Goal: Transaction & Acquisition: Purchase product/service

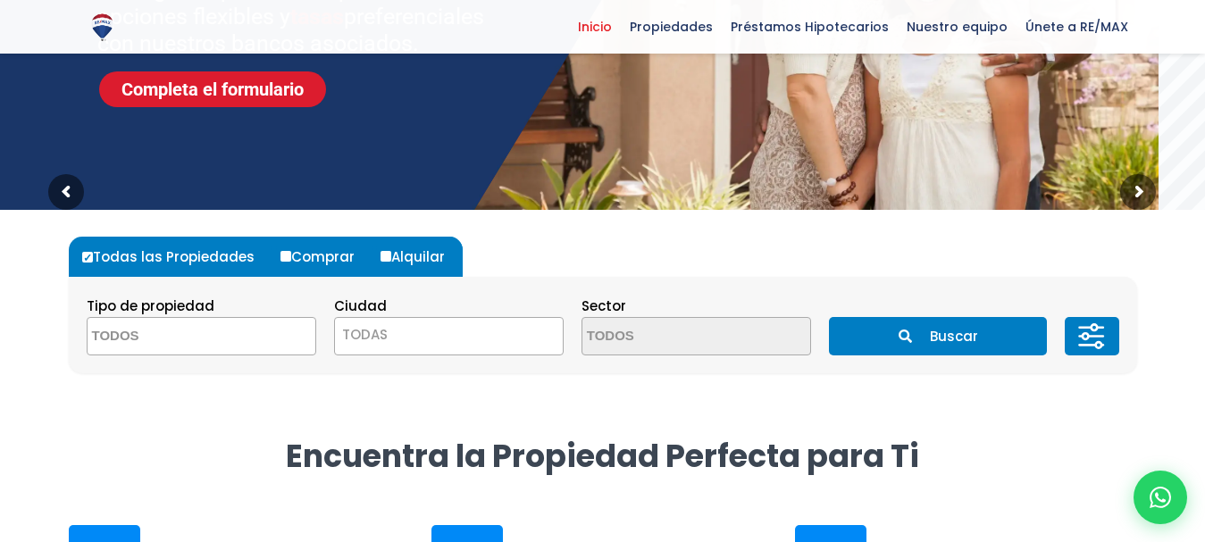
scroll to position [357, 0]
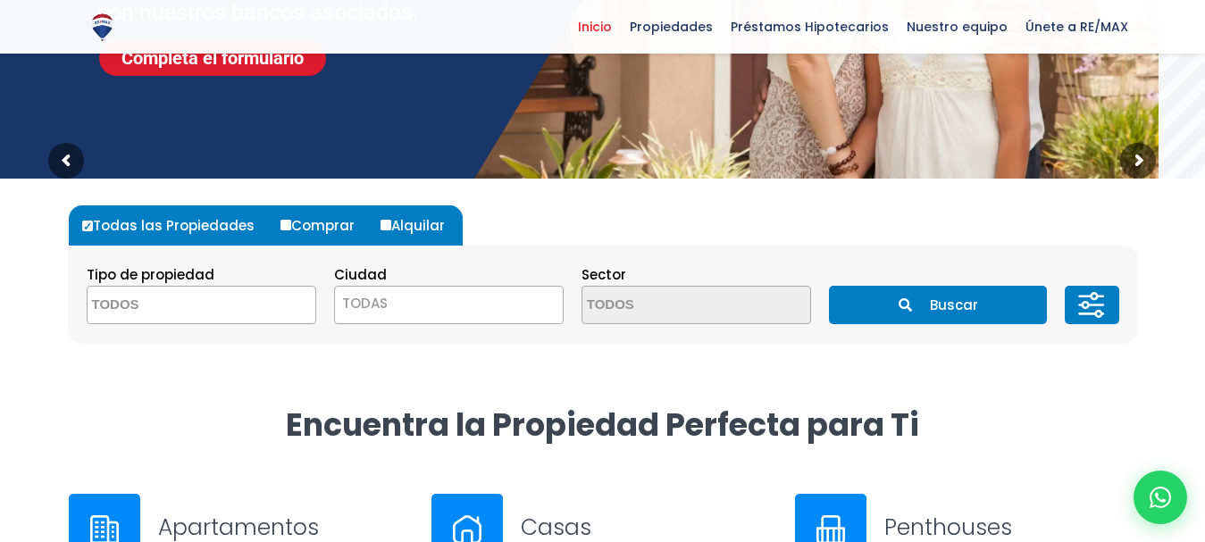
click at [299, 316] on span at bounding box center [201, 305] width 229 height 38
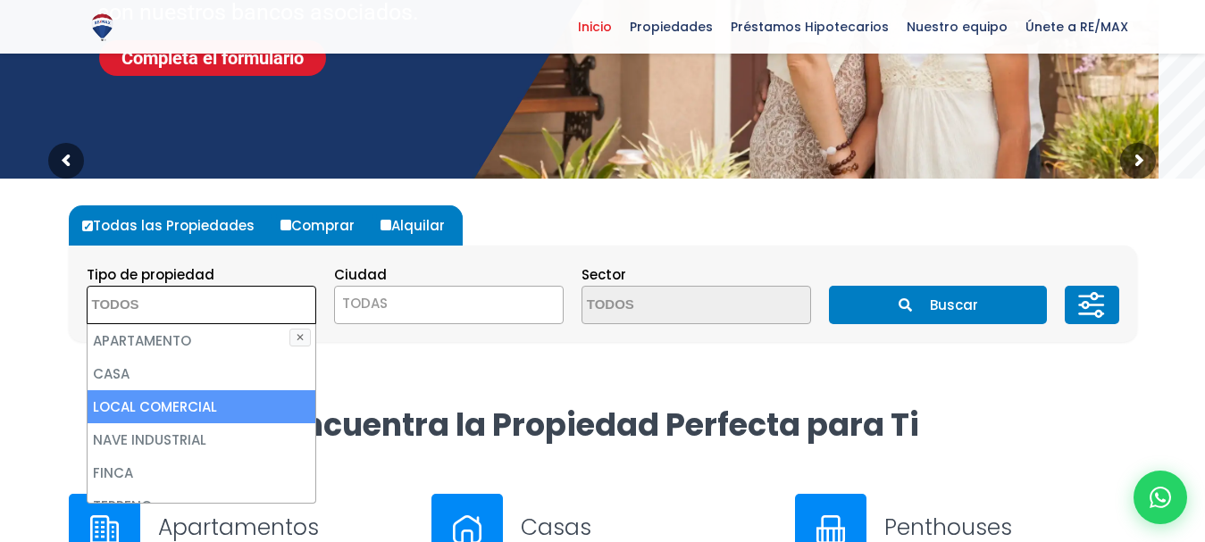
click at [174, 404] on li "LOCAL COMERCIAL" at bounding box center [202, 406] width 228 height 33
select select "comercial+site"
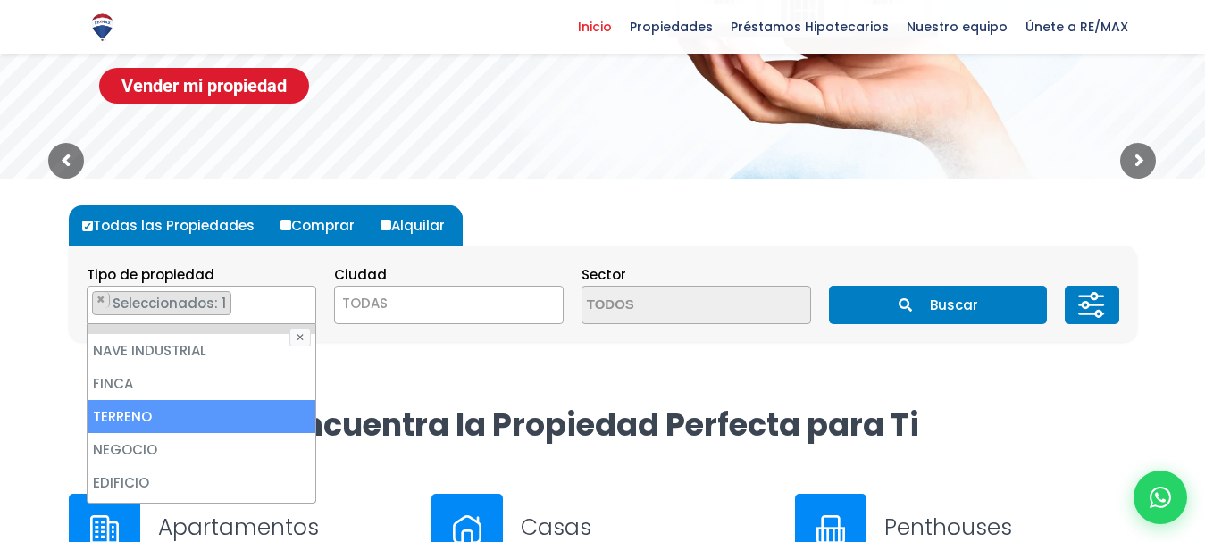
scroll to position [179, 0]
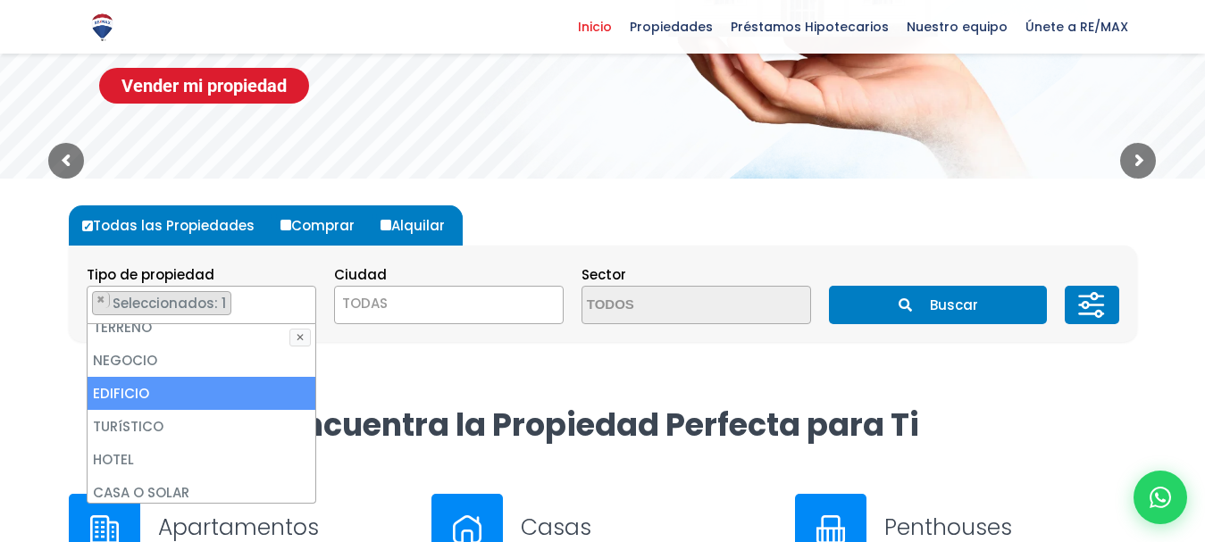
click at [172, 402] on li "EDIFICIO" at bounding box center [202, 393] width 228 height 33
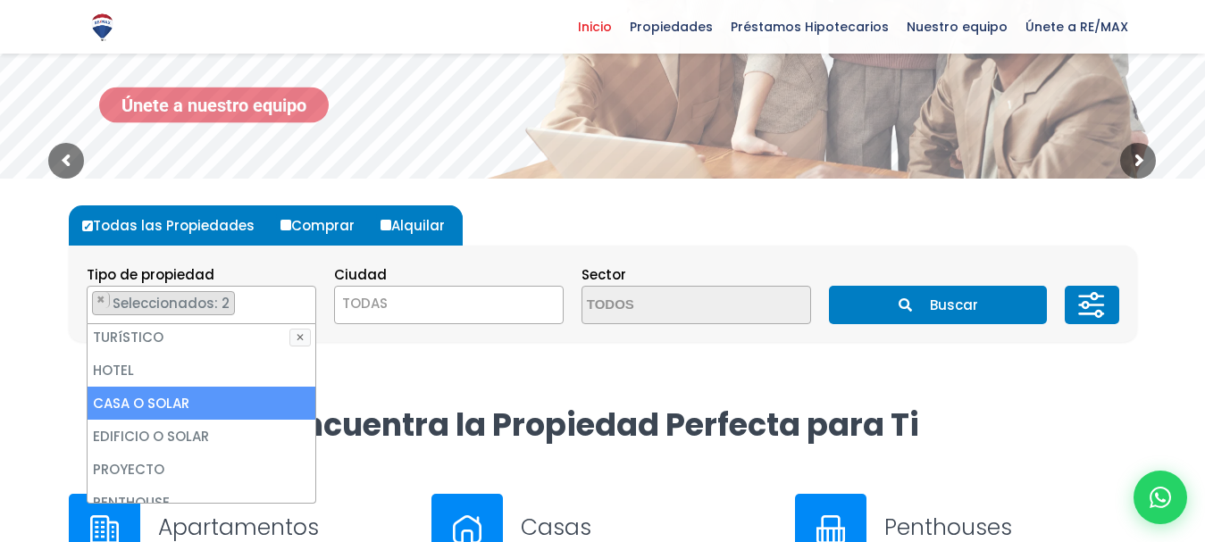
click at [172, 402] on li "CASA O SOLAR" at bounding box center [202, 403] width 228 height 33
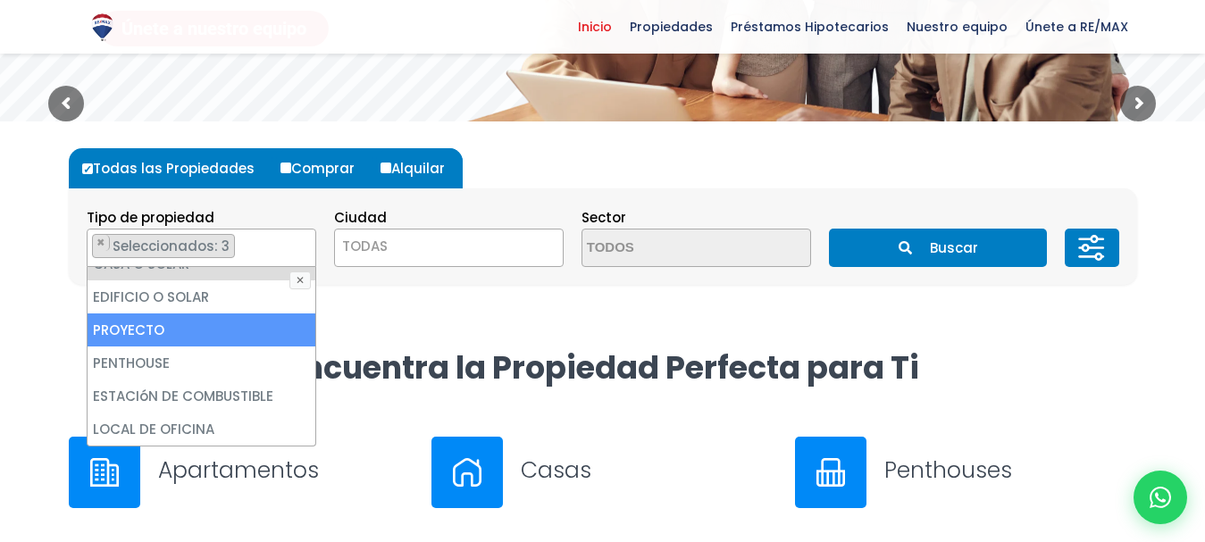
scroll to position [446, 0]
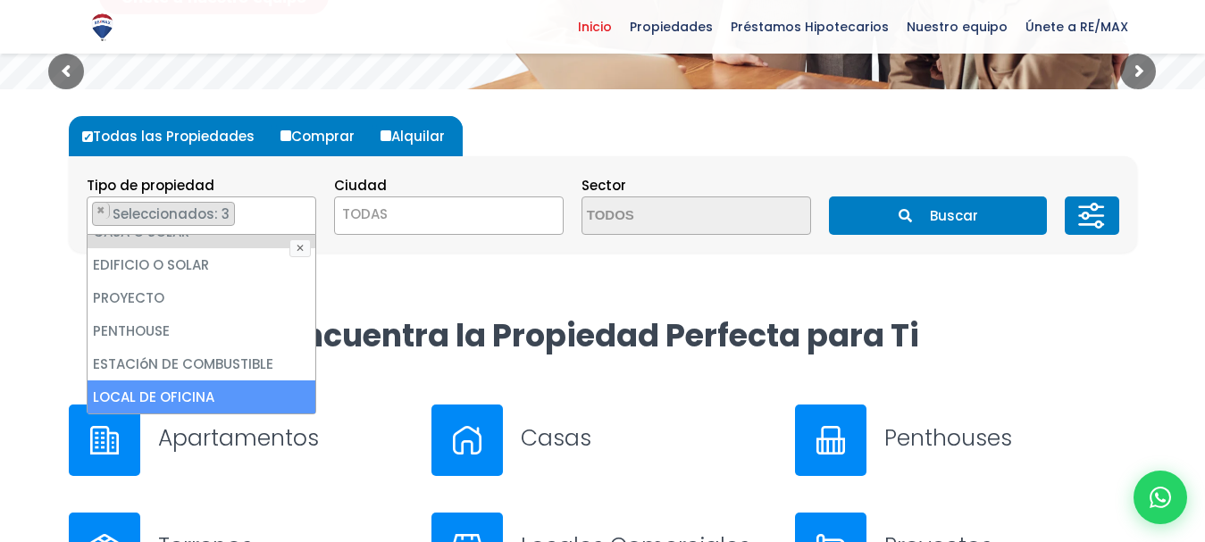
click at [176, 392] on li "LOCAL DE OFICINA" at bounding box center [202, 396] width 228 height 33
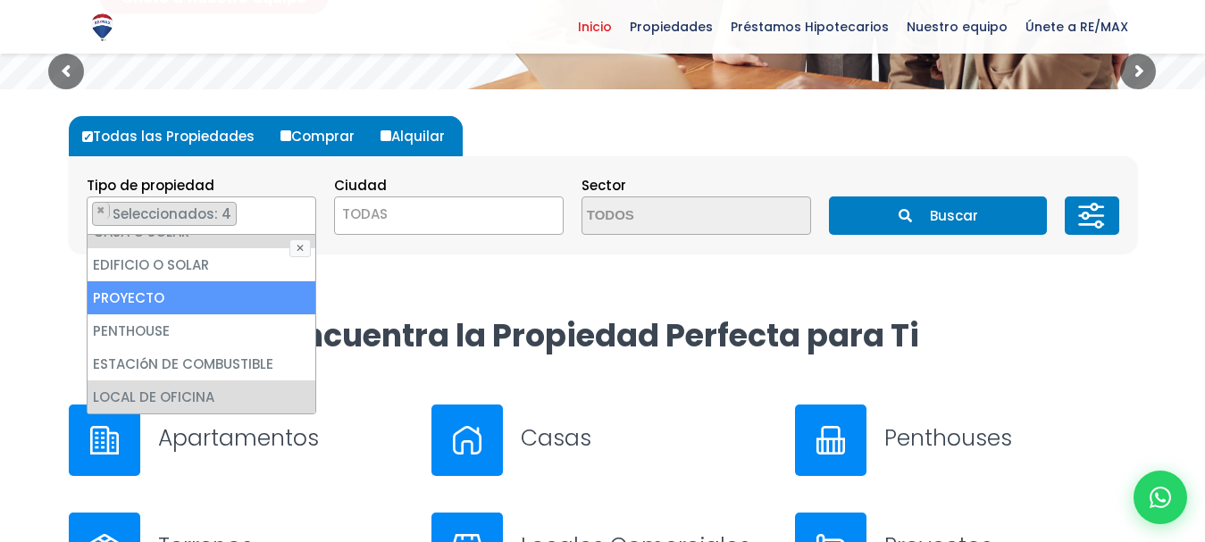
click at [551, 217] on span "TODAS" at bounding box center [449, 214] width 228 height 25
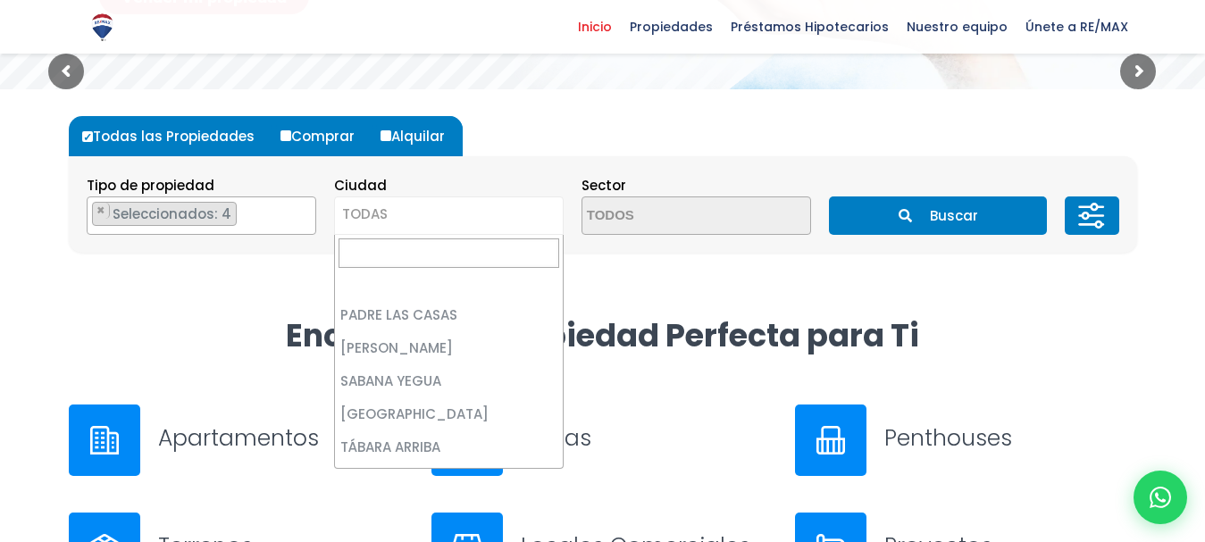
scroll to position [0, 0]
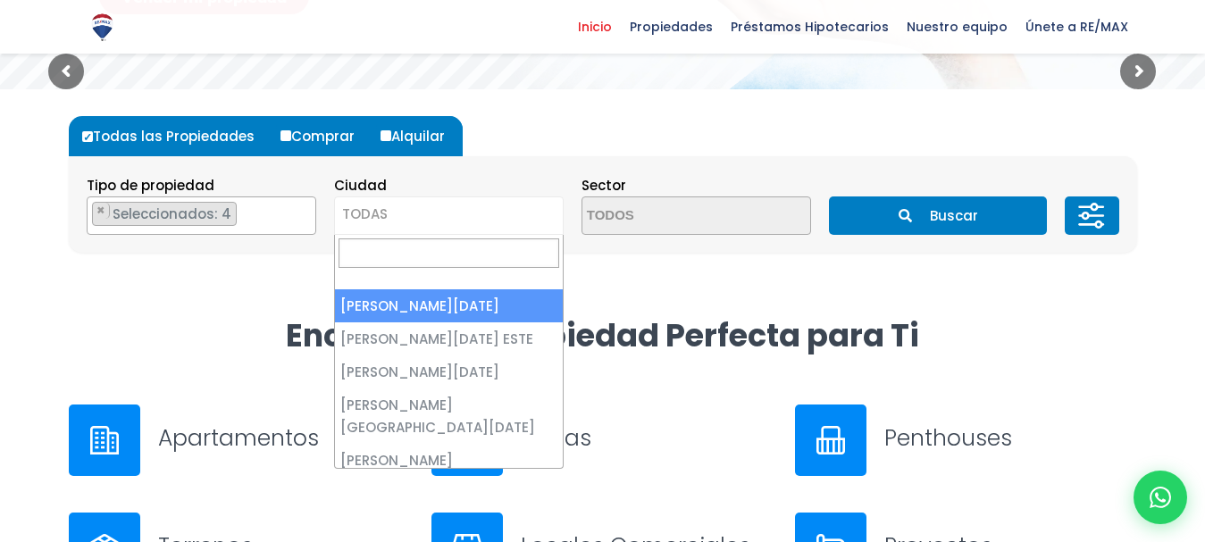
select select "1"
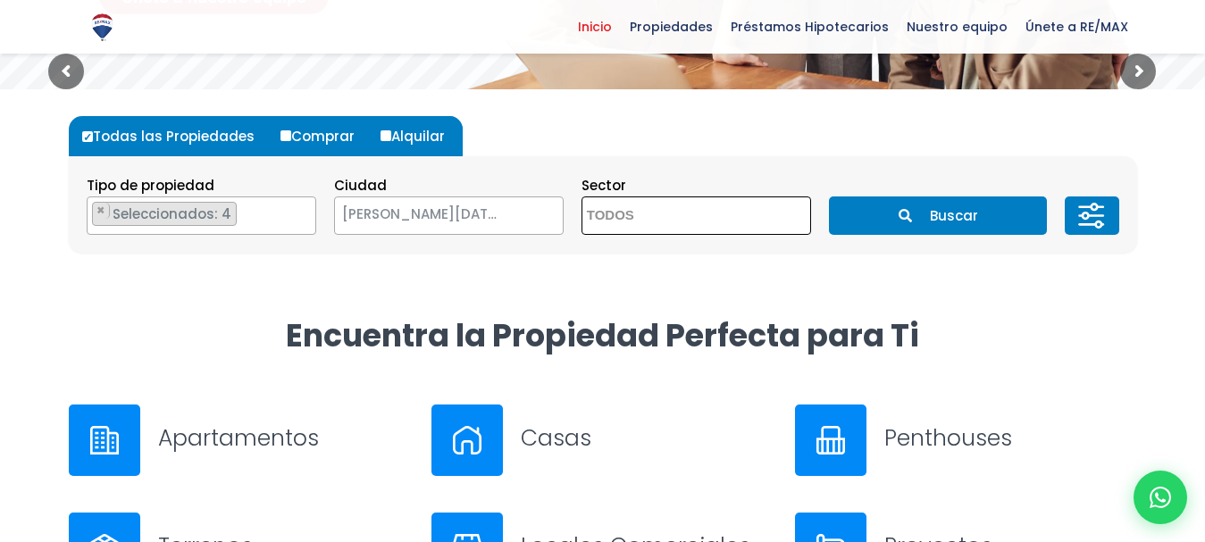
click at [794, 211] on span at bounding box center [695, 215] width 229 height 38
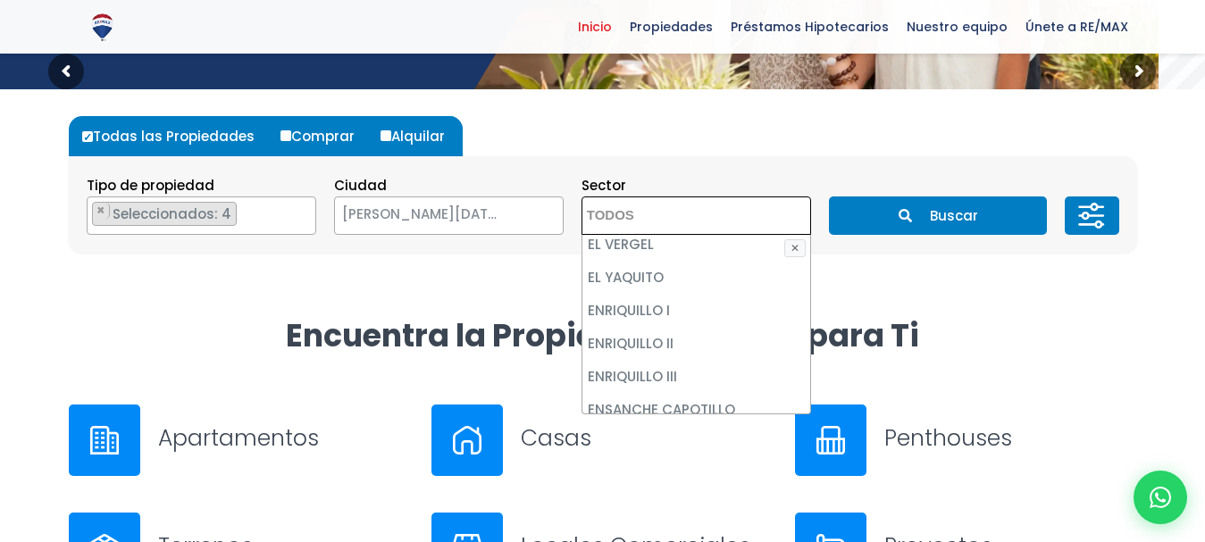
scroll to position [2589, 0]
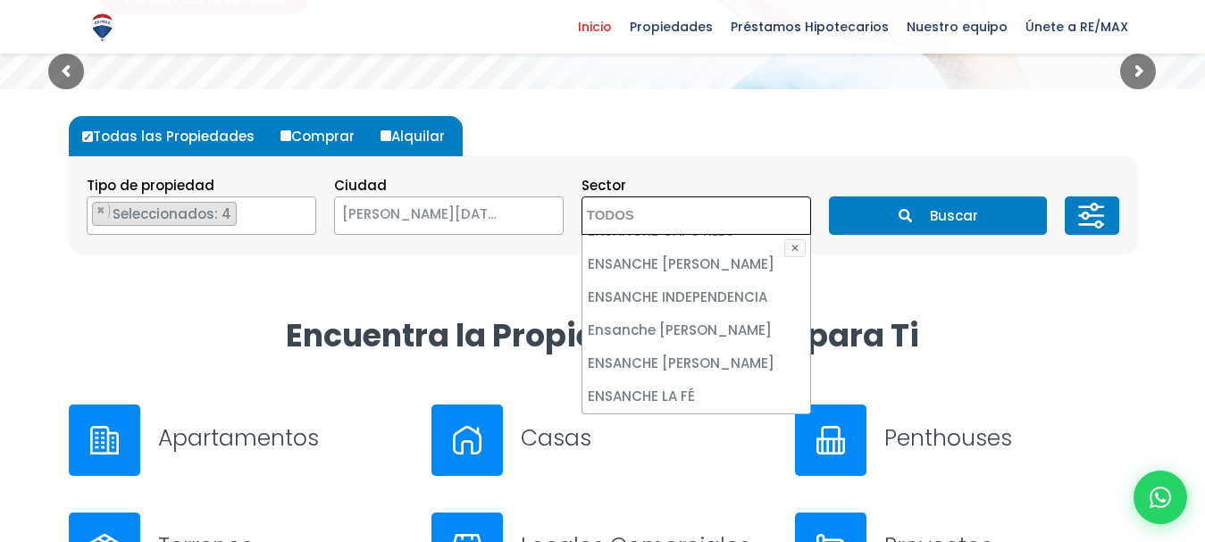
click at [955, 219] on button "Buscar" at bounding box center [938, 215] width 218 height 38
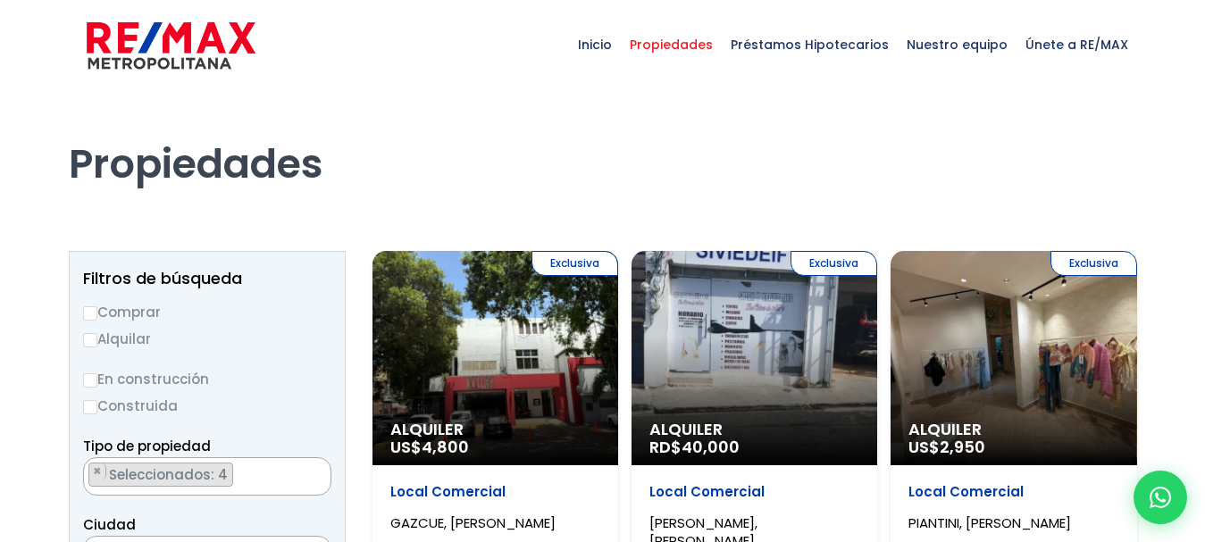
click at [142, 315] on label "Comprar" at bounding box center [207, 312] width 248 height 22
click at [97, 315] on input "Comprar" at bounding box center [90, 313] width 14 height 14
radio input "true"
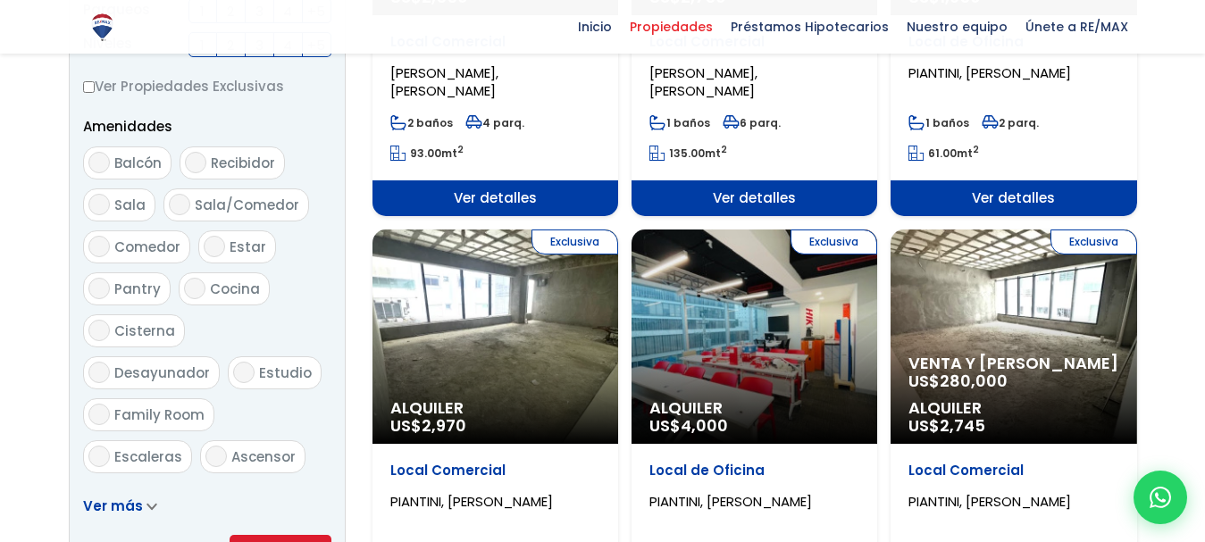
scroll to position [1072, 0]
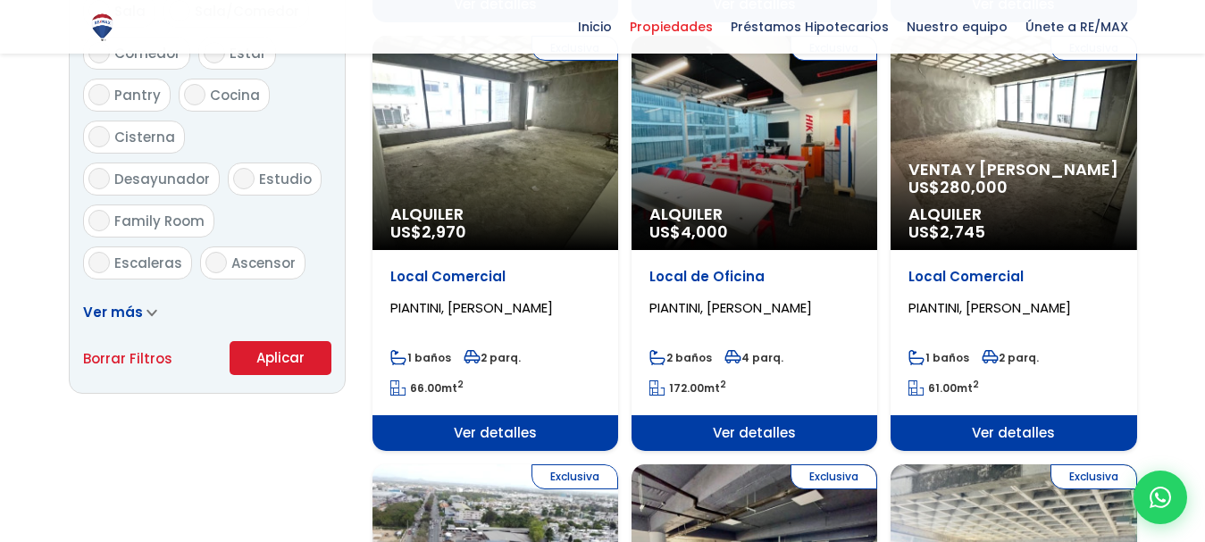
click at [304, 375] on button "Aplicar" at bounding box center [280, 358] width 102 height 34
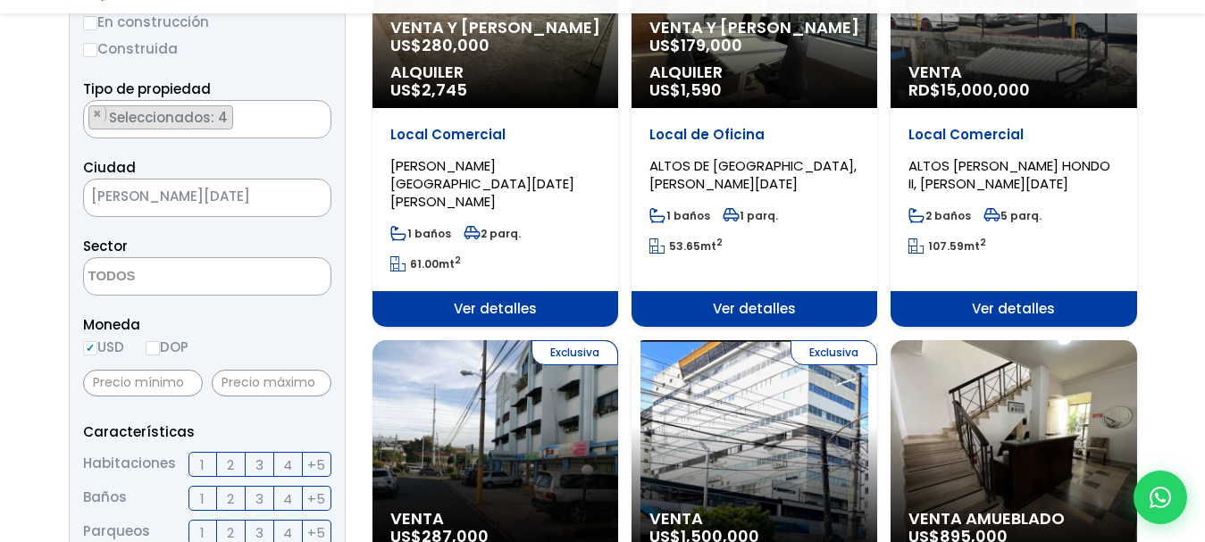
scroll to position [357, 0]
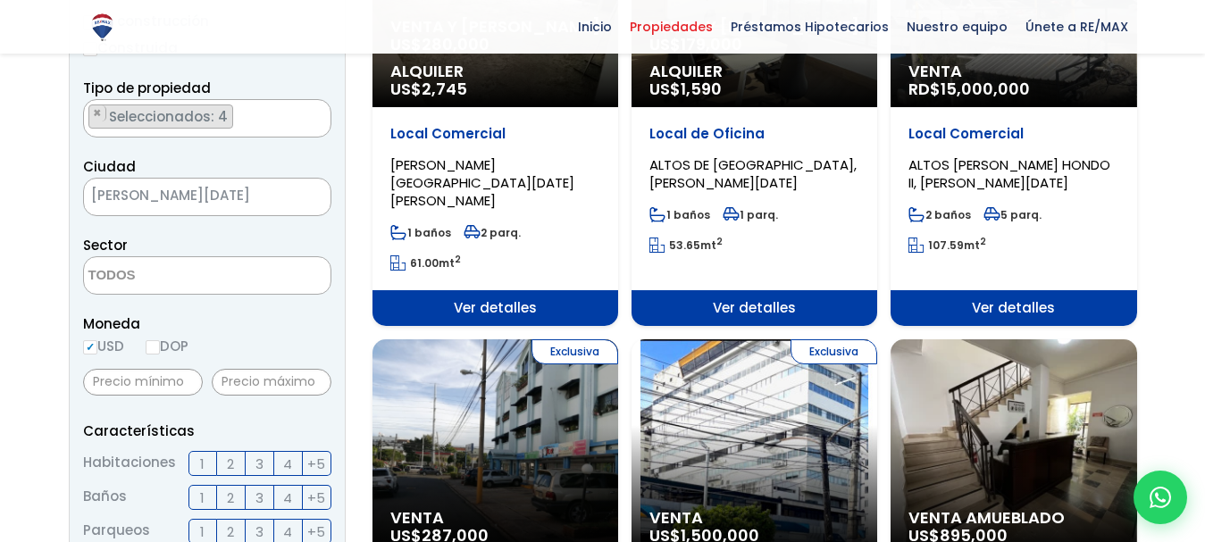
click at [234, 284] on textarea "Search" at bounding box center [170, 276] width 173 height 38
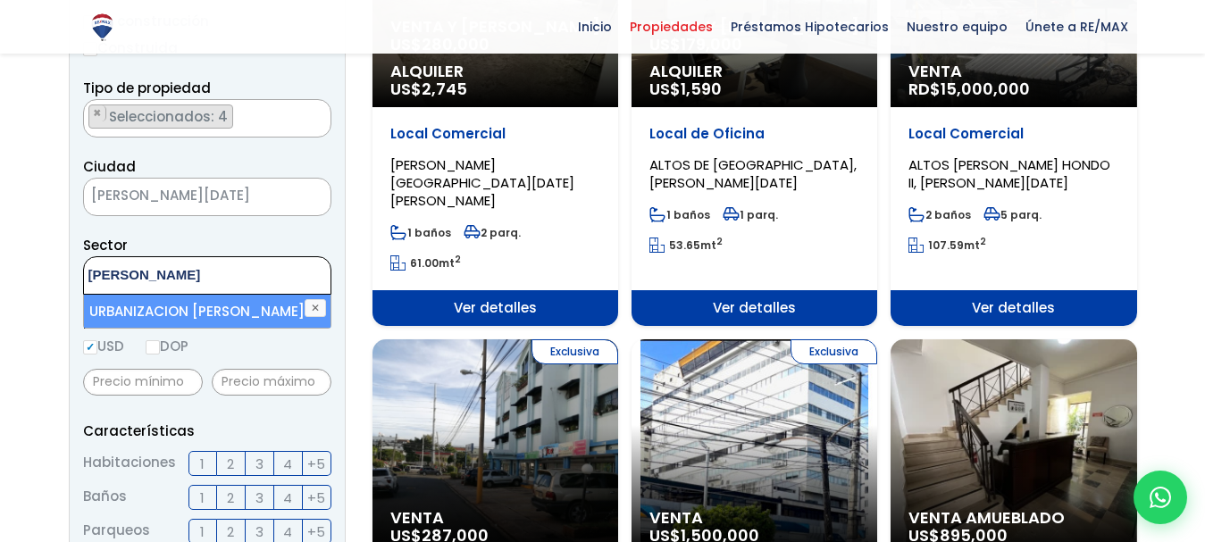
type textarea "fernan"
click at [214, 306] on li "URBANIZACION FERNÁNDEZ" at bounding box center [207, 311] width 246 height 33
select select "110"
click at [292, 279] on ul "× Seleccionados: 1" at bounding box center [196, 276] width 224 height 38
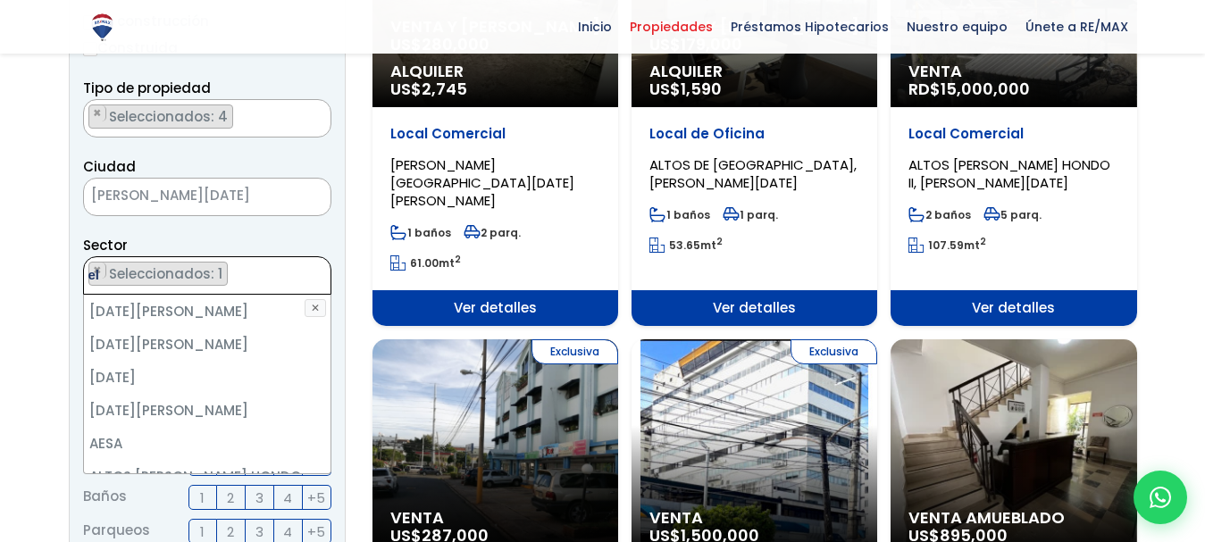
scroll to position [0, 0]
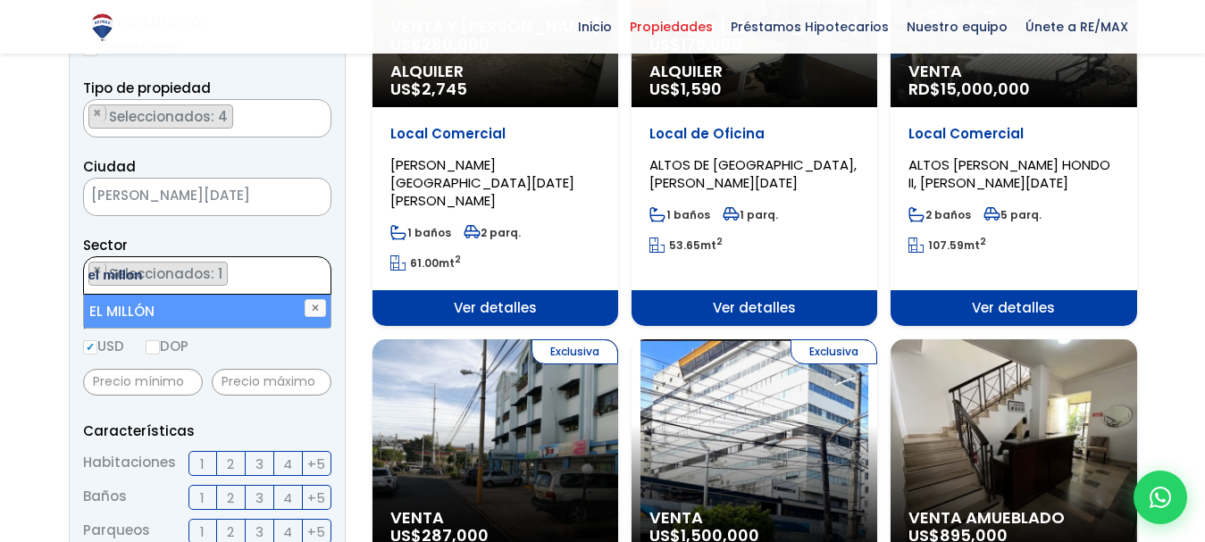
type textarea "el millon"
click at [196, 313] on li "EL MILLÓN" at bounding box center [207, 311] width 246 height 33
select select "113"
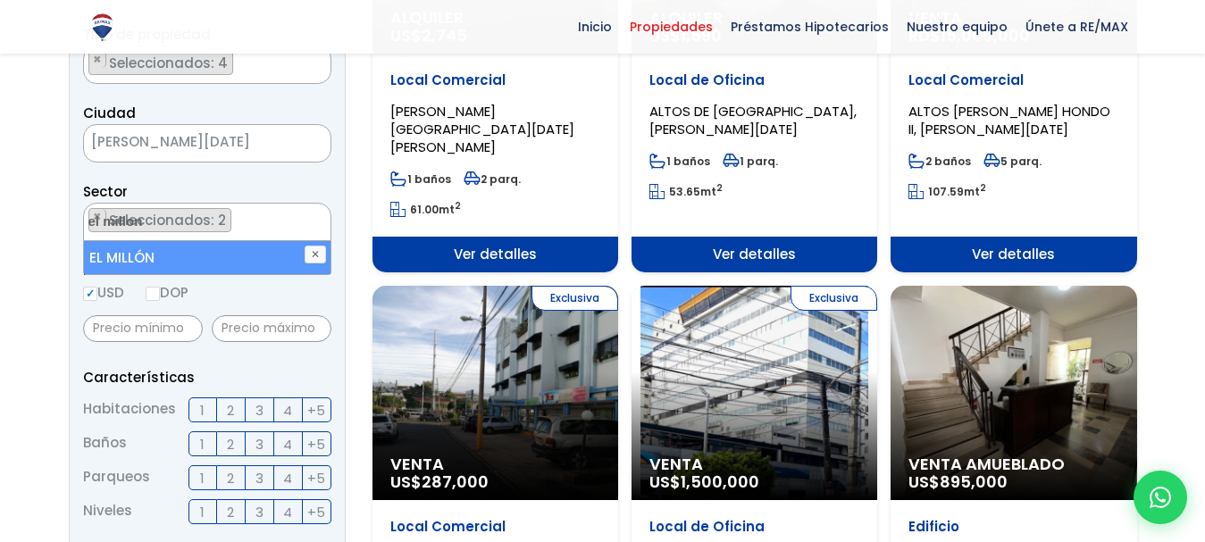
scroll to position [380, 0]
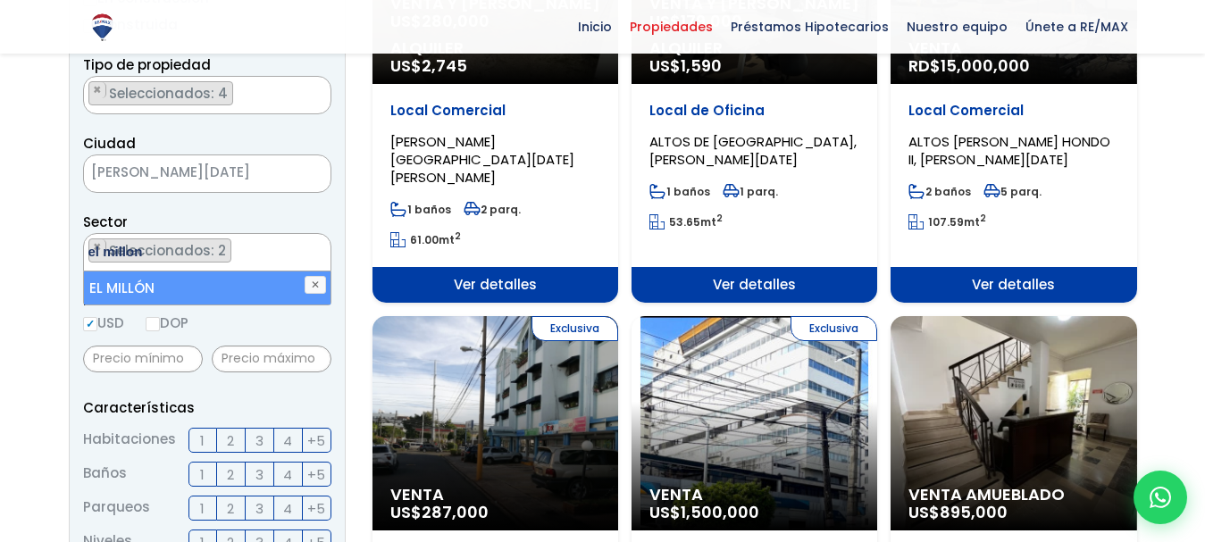
click at [264, 258] on ul "× Seleccionados: 2 × Seleccionados: 2" at bounding box center [196, 253] width 224 height 38
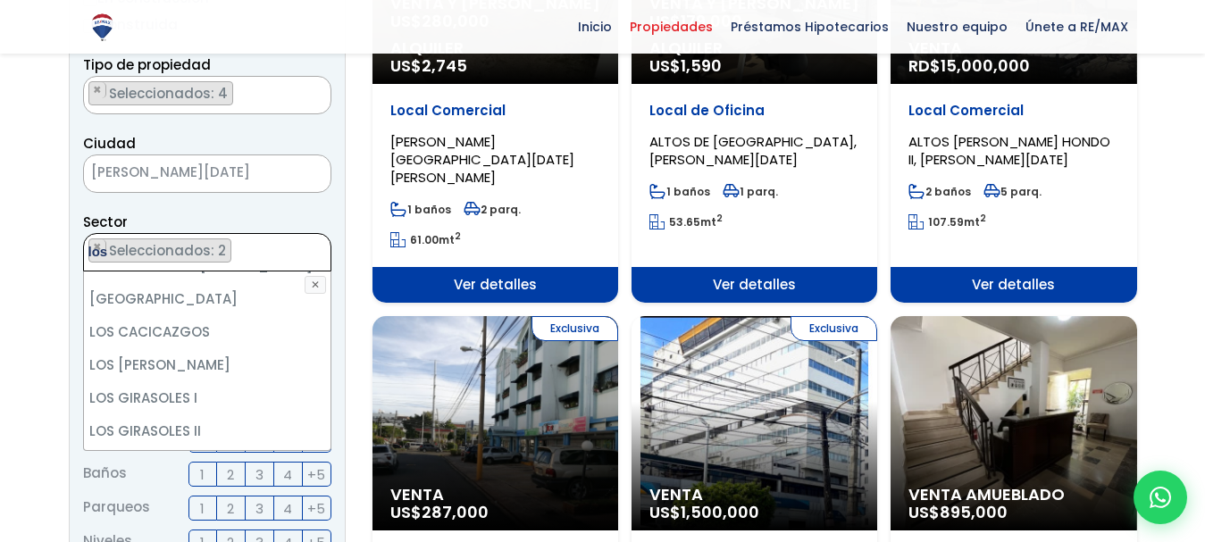
scroll to position [0, 0]
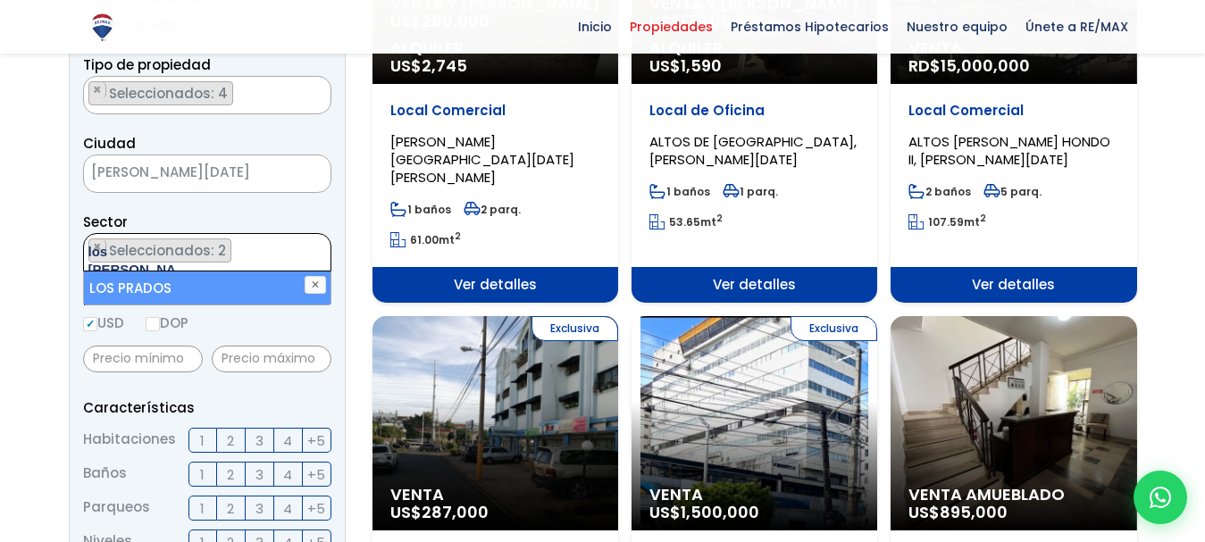
type textarea "los prado"
click at [161, 281] on li "LOS PRADOS" at bounding box center [207, 287] width 246 height 33
click at [201, 241] on span "Seleccionados: 3" at bounding box center [168, 250] width 123 height 19
type textarea "la castellana"
click at [172, 278] on li "LA CASTELLANA" at bounding box center [207, 287] width 246 height 33
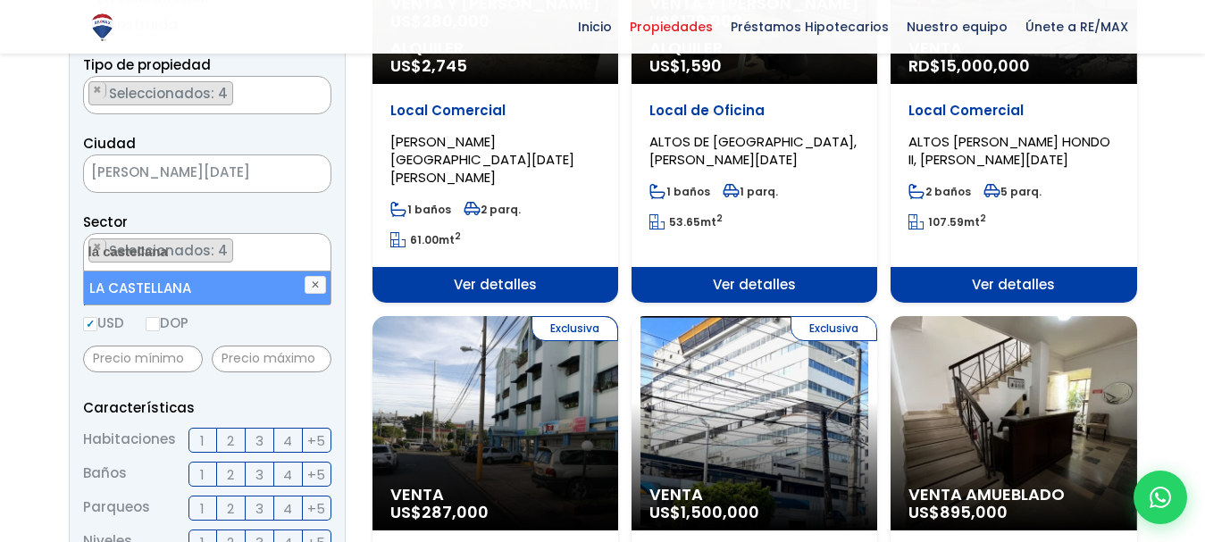
click at [178, 283] on li "LA CASTELLANA" at bounding box center [207, 287] width 246 height 33
click at [270, 281] on li "LA CASTELLANA" at bounding box center [207, 287] width 246 height 33
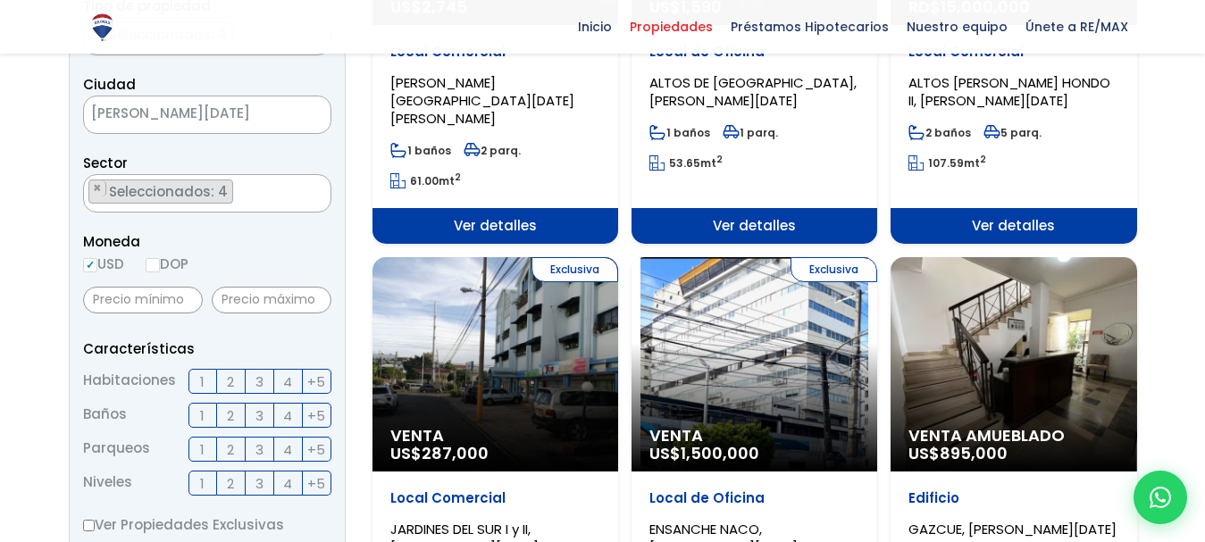
scroll to position [446, 0]
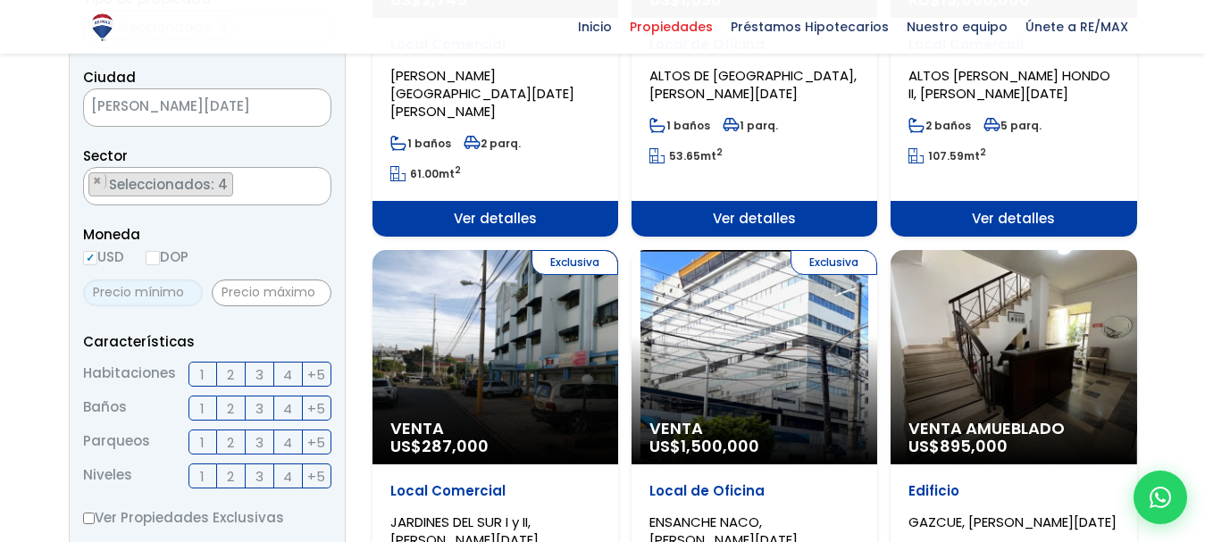
click at [173, 306] on input "text" at bounding box center [143, 292] width 120 height 27
type input "300,000"
click at [281, 306] on input "text" at bounding box center [272, 292] width 120 height 27
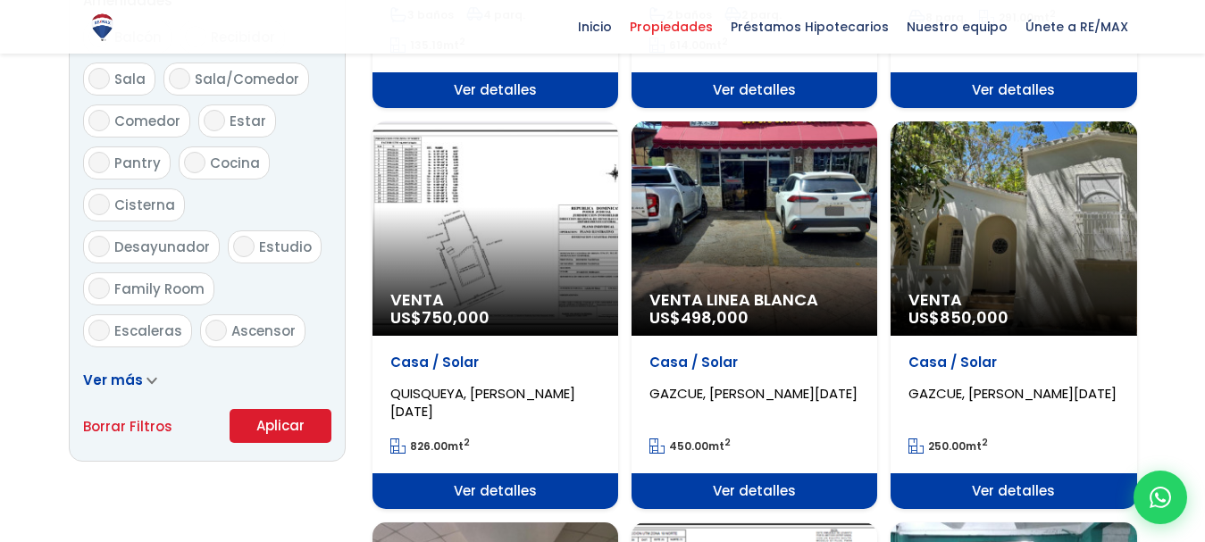
scroll to position [1161, 0]
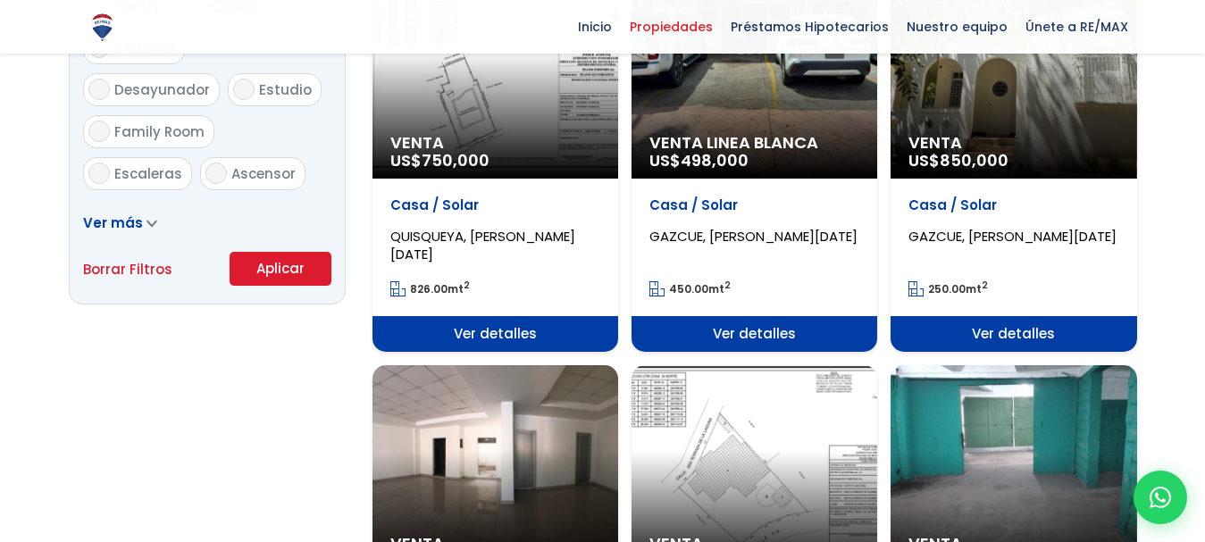
type input "550,000"
click at [300, 286] on button "Aplicar" at bounding box center [280, 269] width 102 height 34
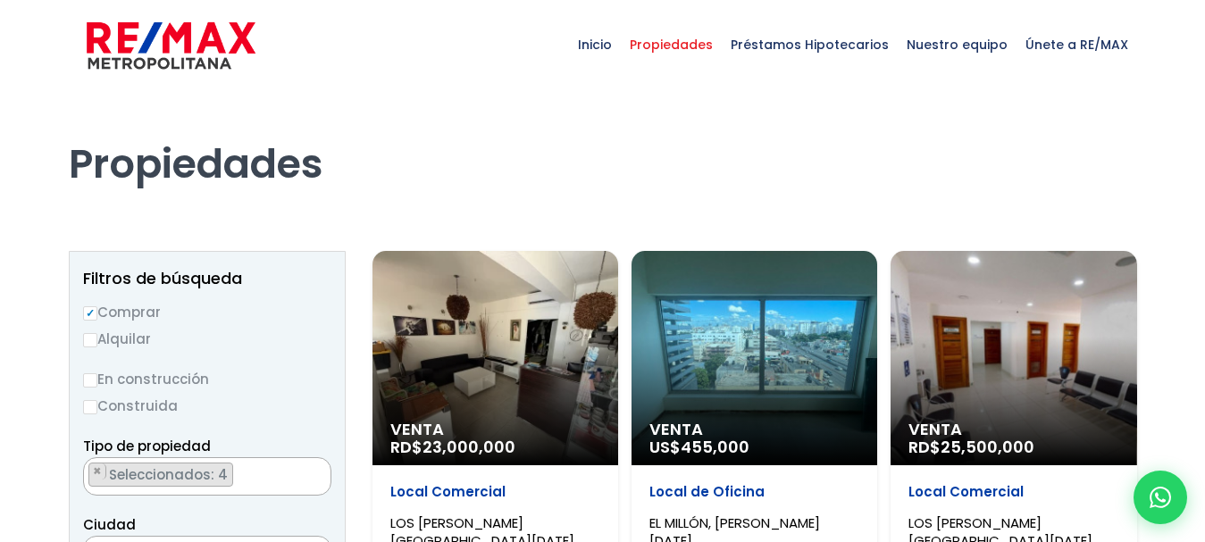
scroll to position [4888, 0]
select select "113"
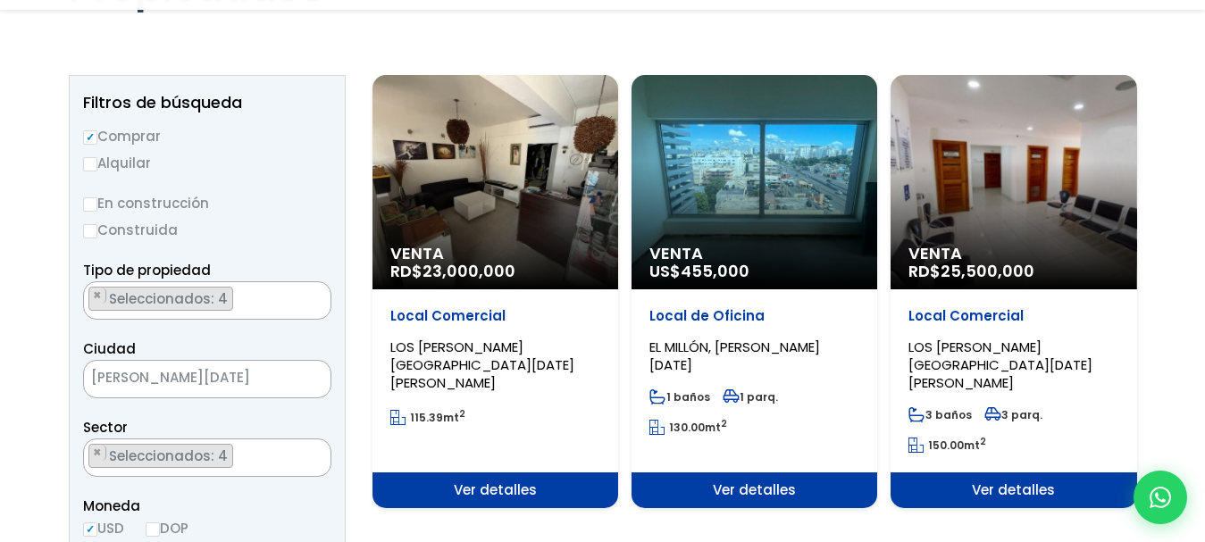
scroll to position [179, 0]
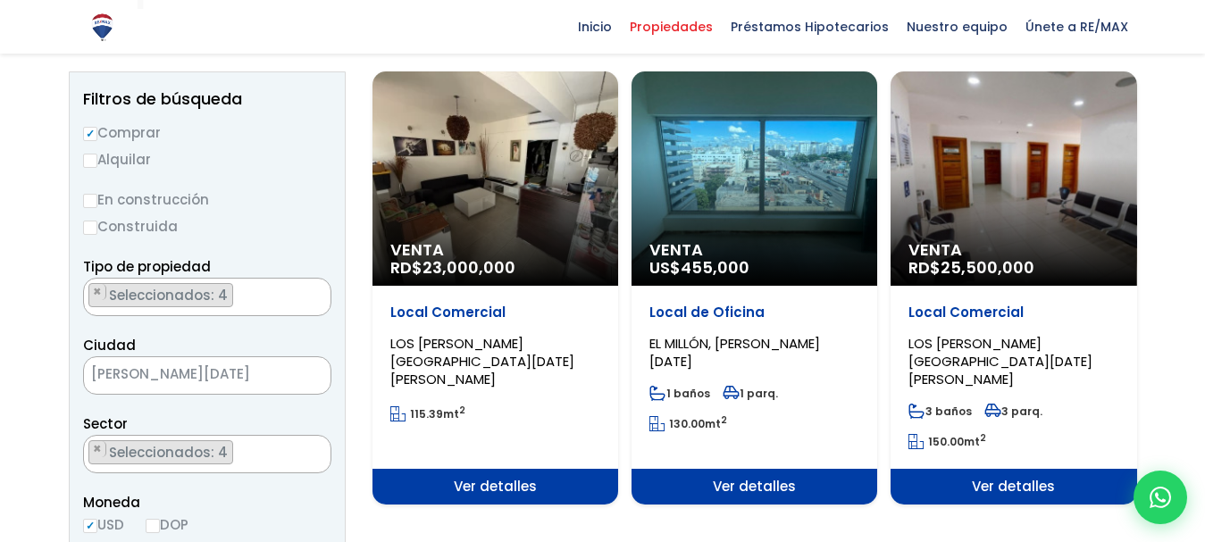
click at [1034, 219] on div "Venta RD$ 25,500,000" at bounding box center [1013, 178] width 246 height 214
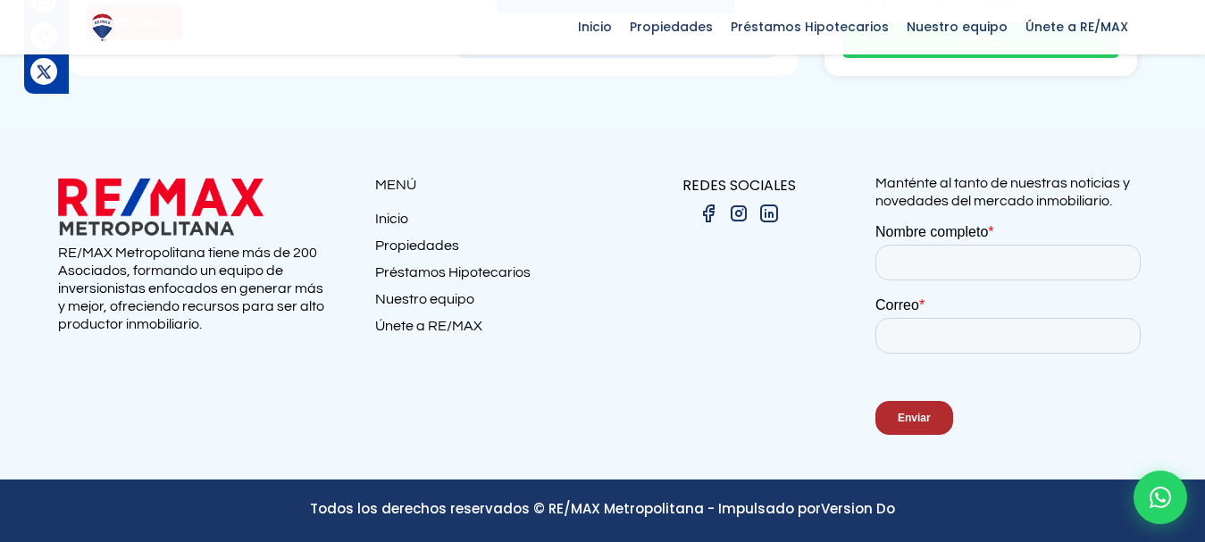
scroll to position [2232, 0]
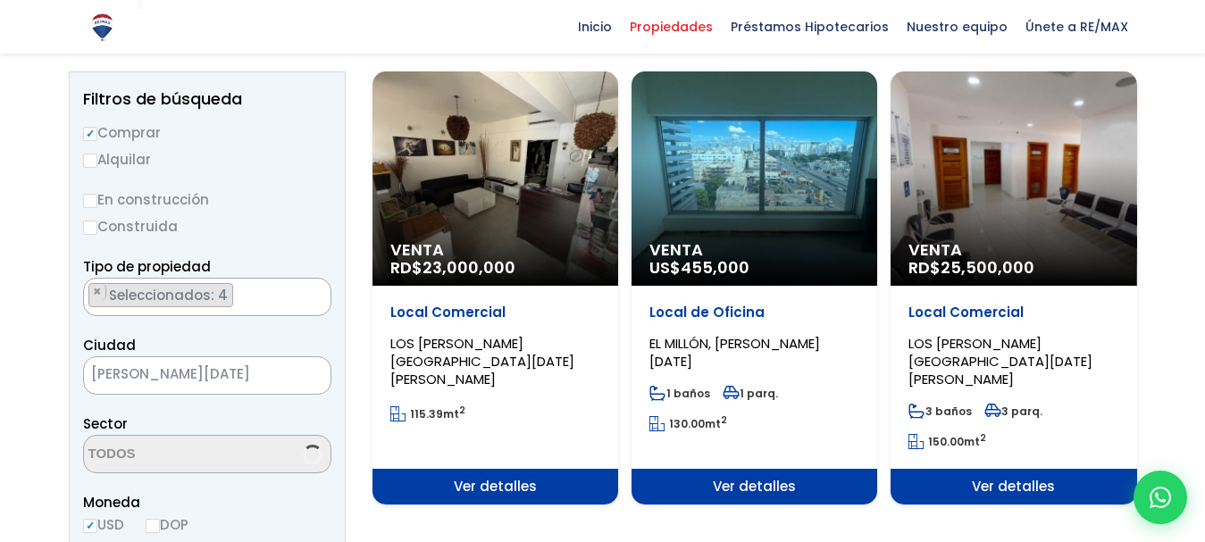
scroll to position [4888, 0]
select select "113"
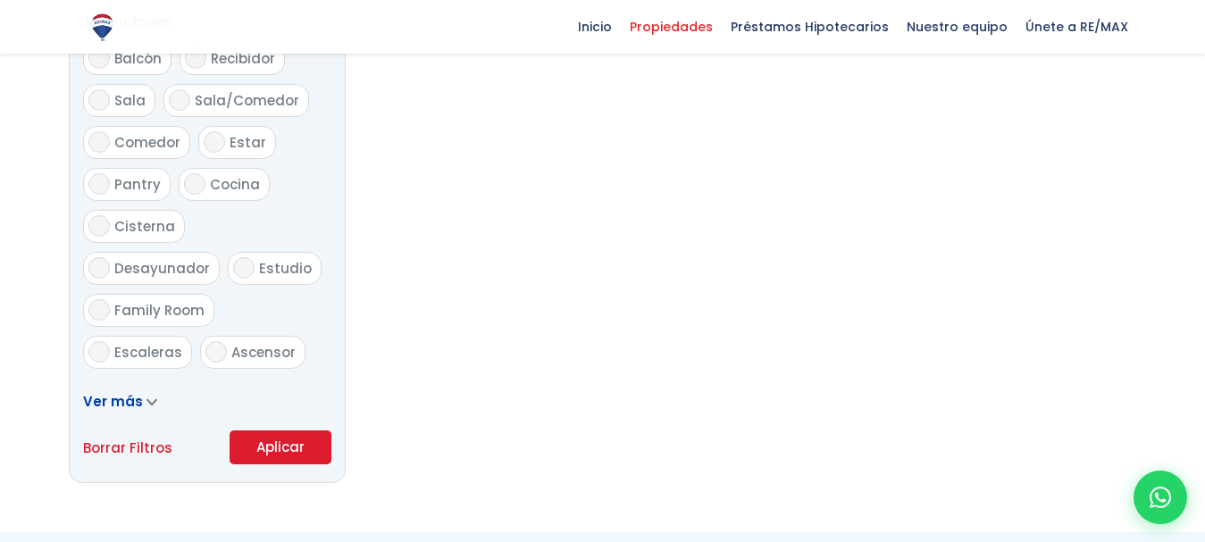
scroll to position [1161, 0]
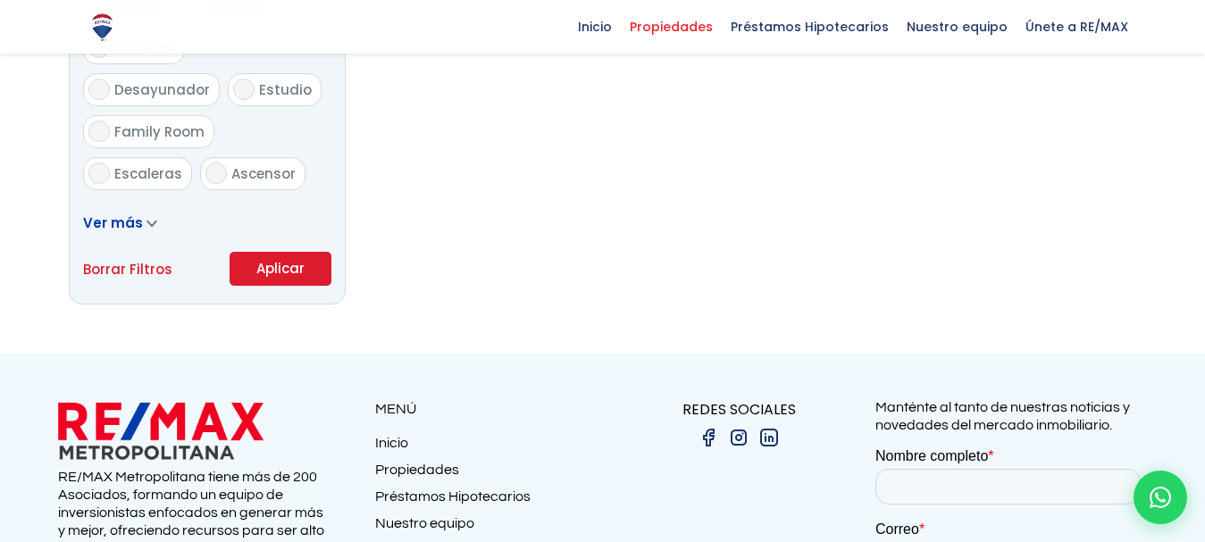
click at [157, 280] on link "Borrar Filtros" at bounding box center [127, 269] width 89 height 22
radio input "false"
select select
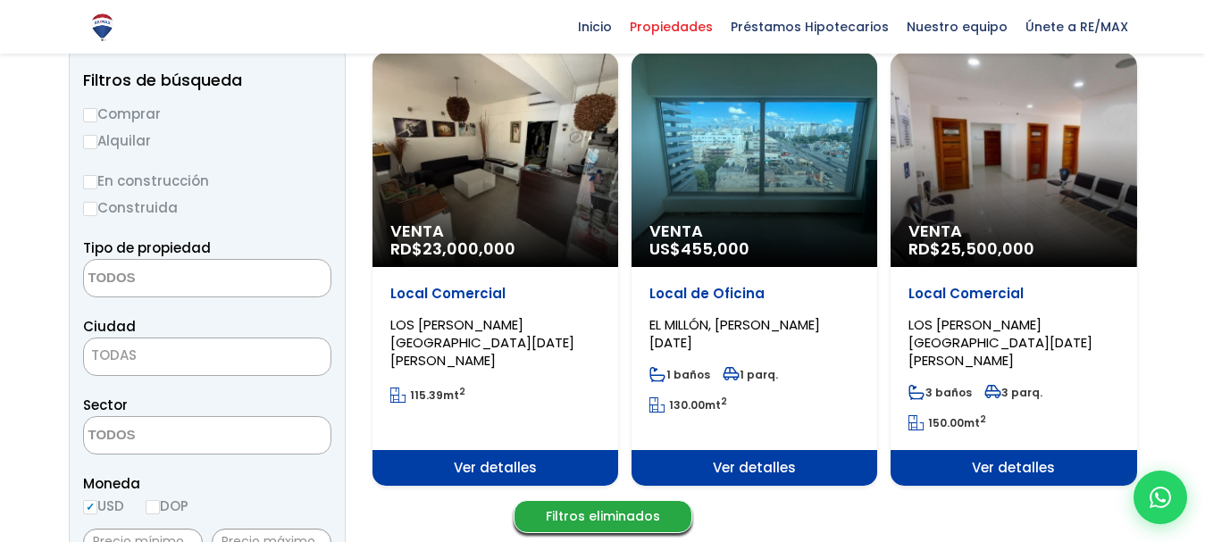
scroll to position [0, 0]
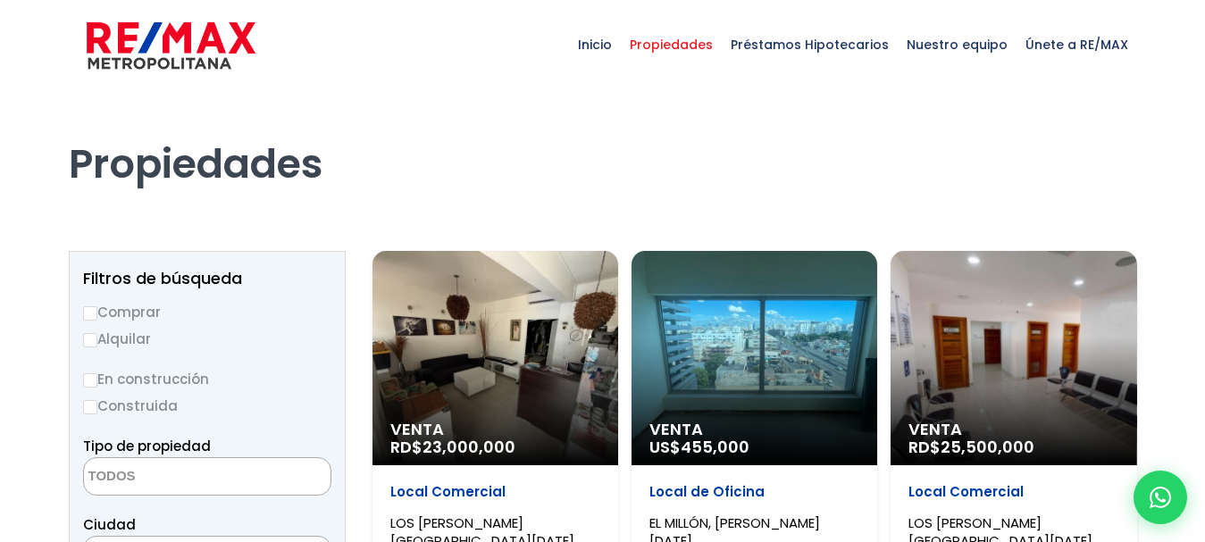
click at [150, 311] on label "Comprar" at bounding box center [207, 312] width 248 height 22
click at [97, 311] on input "Comprar" at bounding box center [90, 313] width 14 height 14
radio input "true"
click at [154, 471] on textarea "Search" at bounding box center [170, 477] width 173 height 38
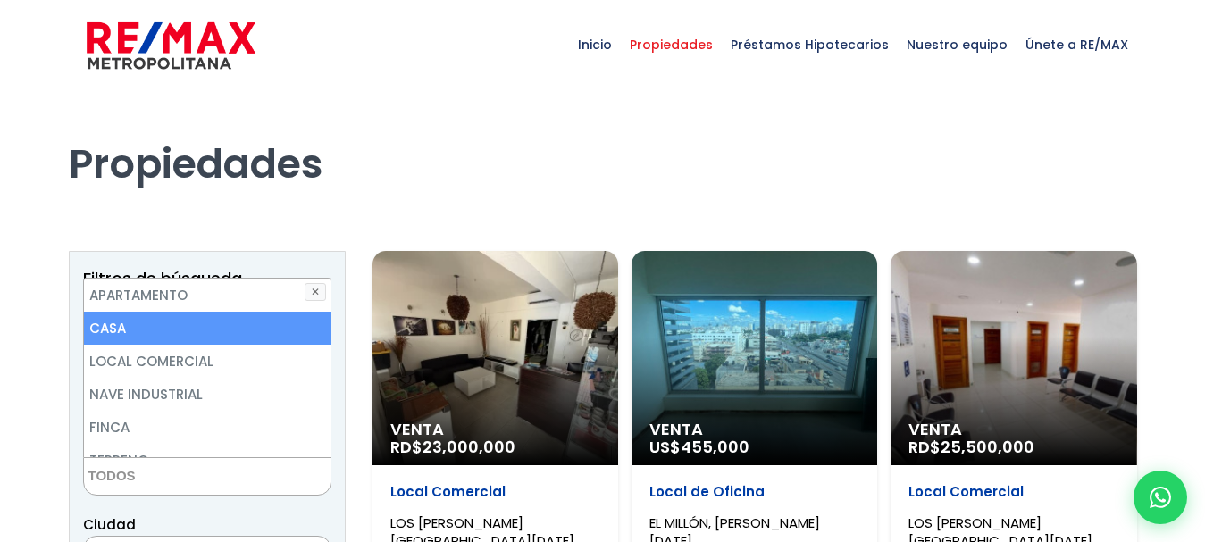
click at [210, 334] on li "CASA" at bounding box center [207, 328] width 246 height 33
select select "house"
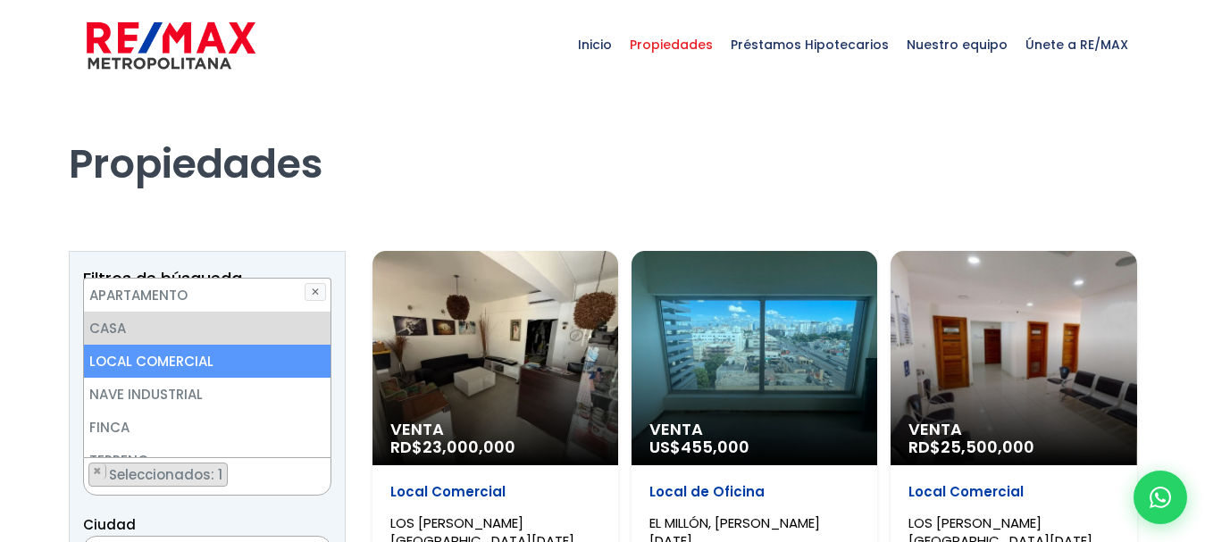
click at [210, 356] on li "LOCAL COMERCIAL" at bounding box center [207, 361] width 246 height 33
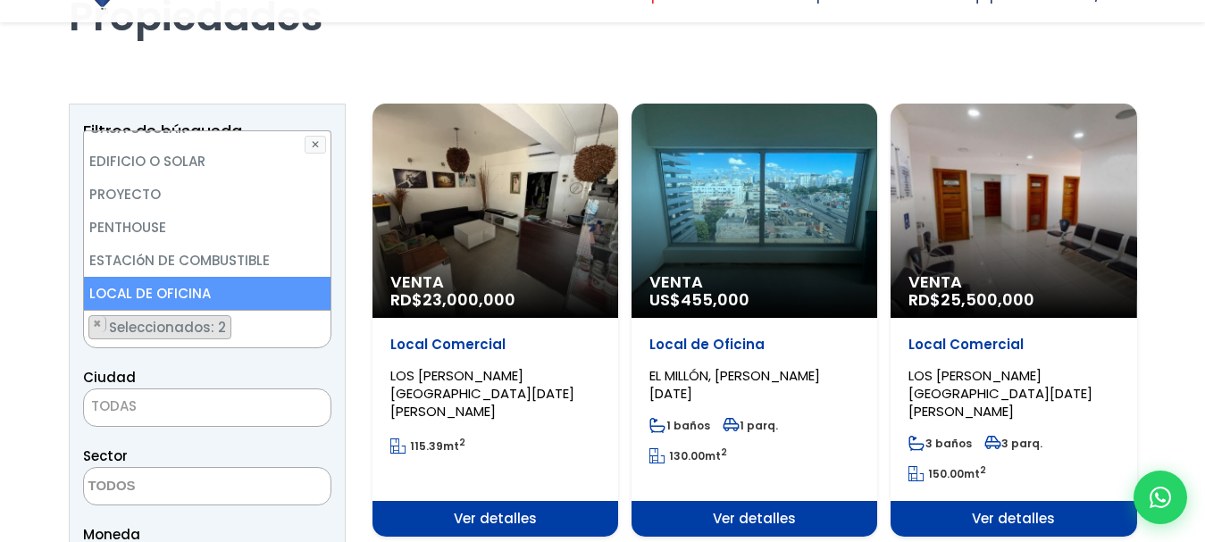
scroll to position [179, 0]
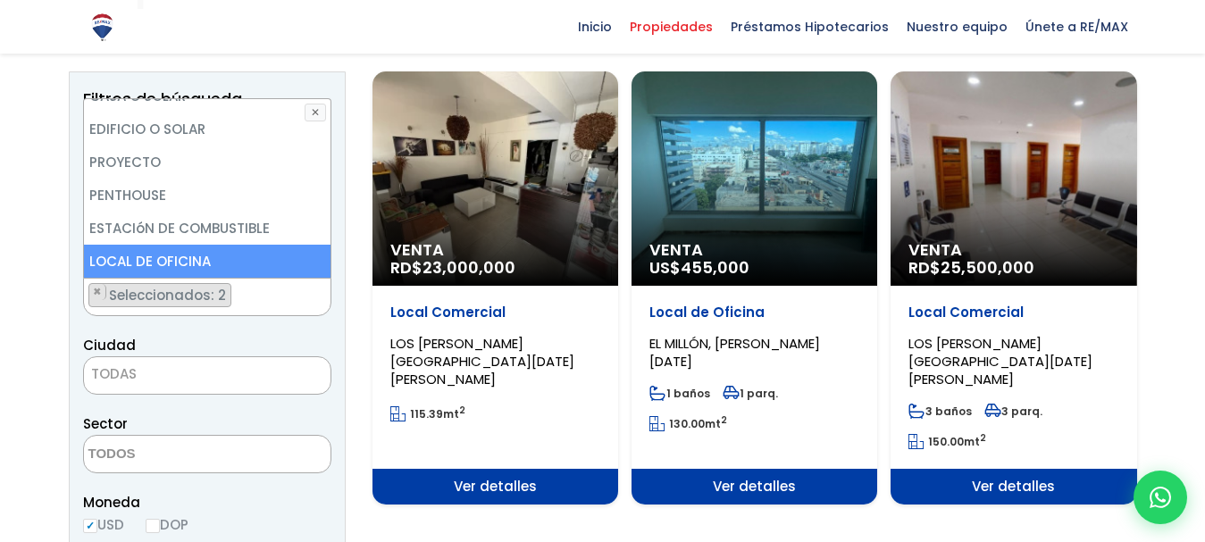
click at [247, 261] on li "LOCAL DE OFICINA" at bounding box center [207, 261] width 246 height 33
click at [203, 369] on span "TODAS" at bounding box center [207, 374] width 246 height 25
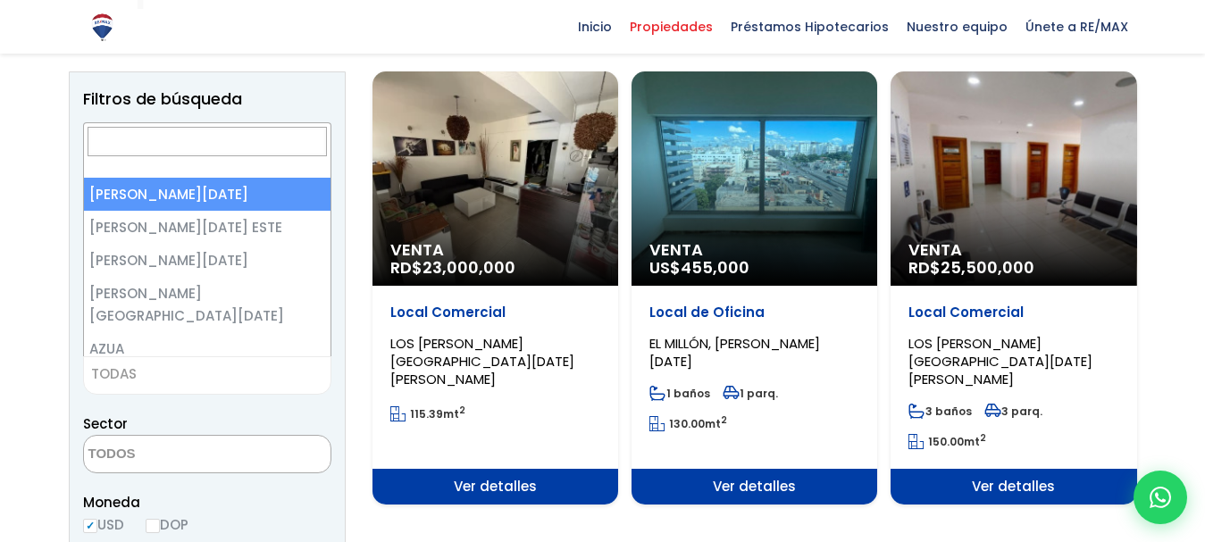
select select "1"
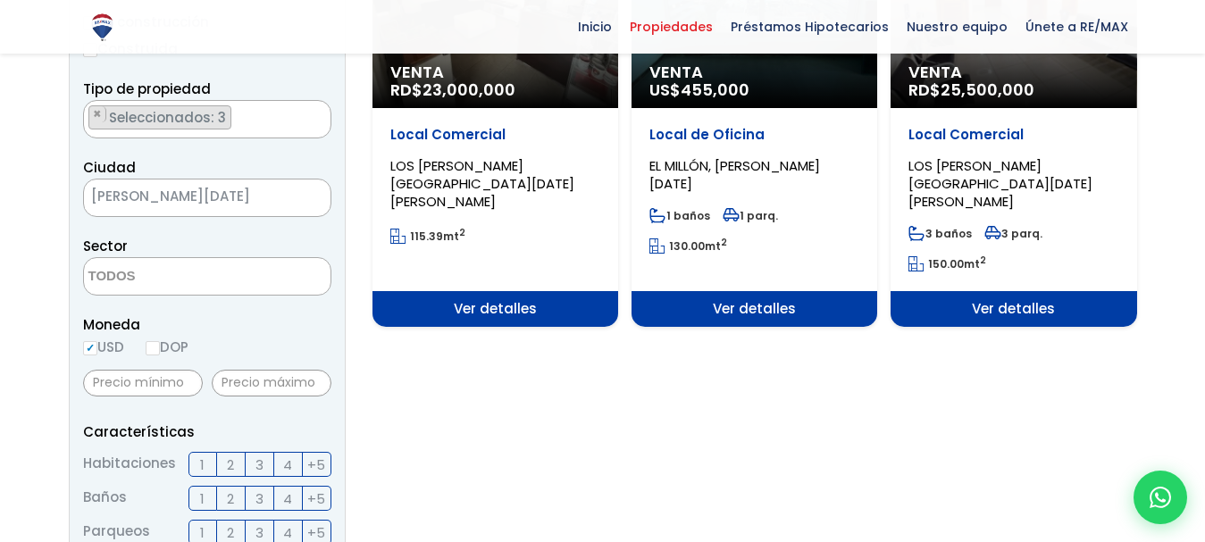
scroll to position [357, 0]
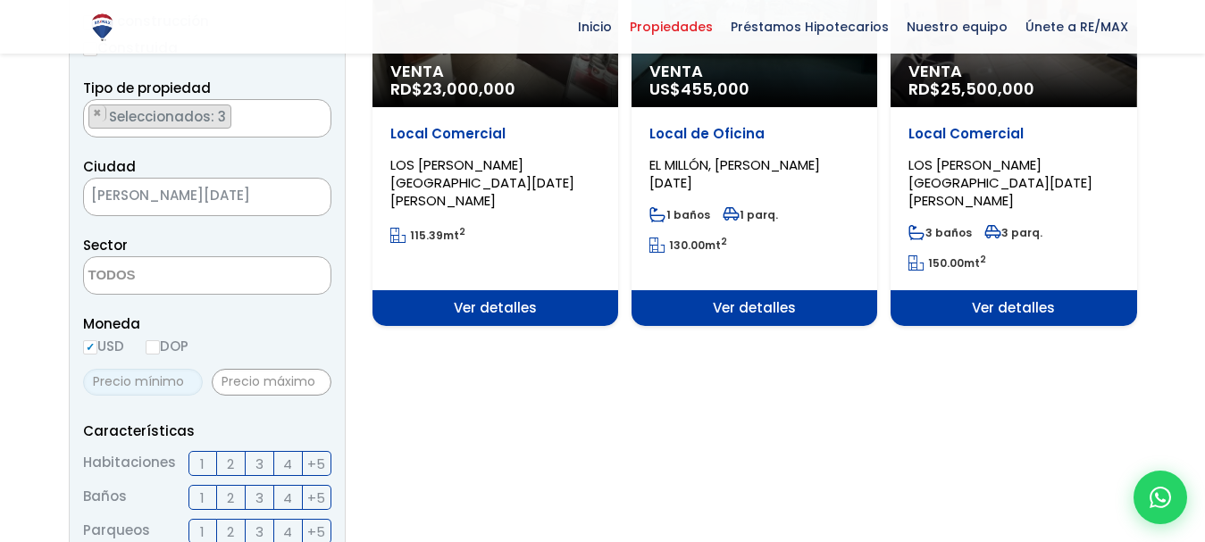
click at [164, 396] on input "text" at bounding box center [143, 382] width 120 height 27
type input "300,000"
click at [280, 396] on input "text" at bounding box center [272, 382] width 120 height 27
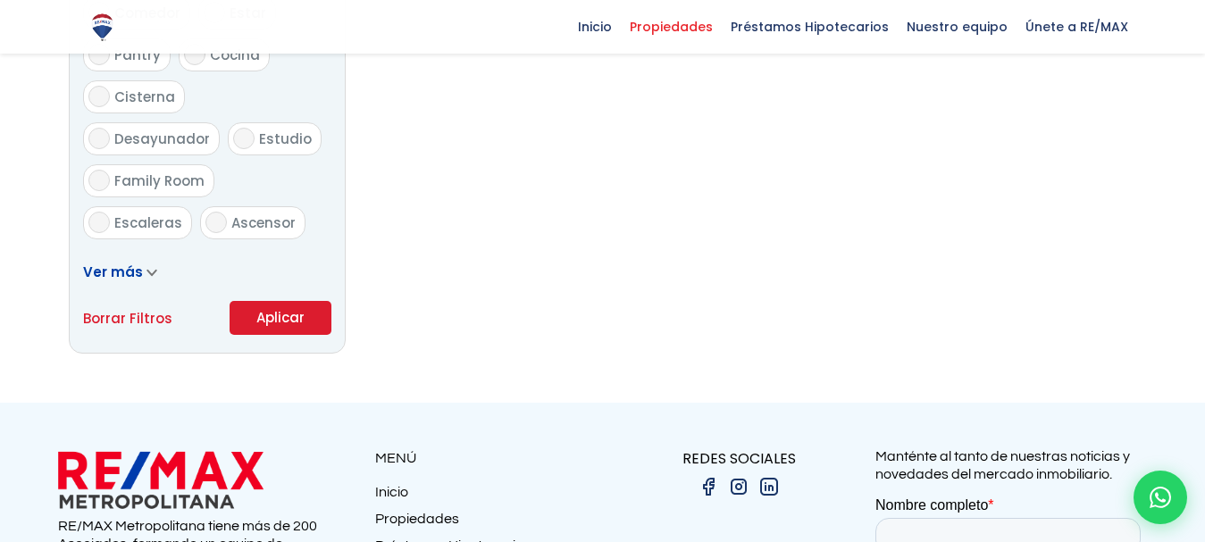
scroll to position [1250, 0]
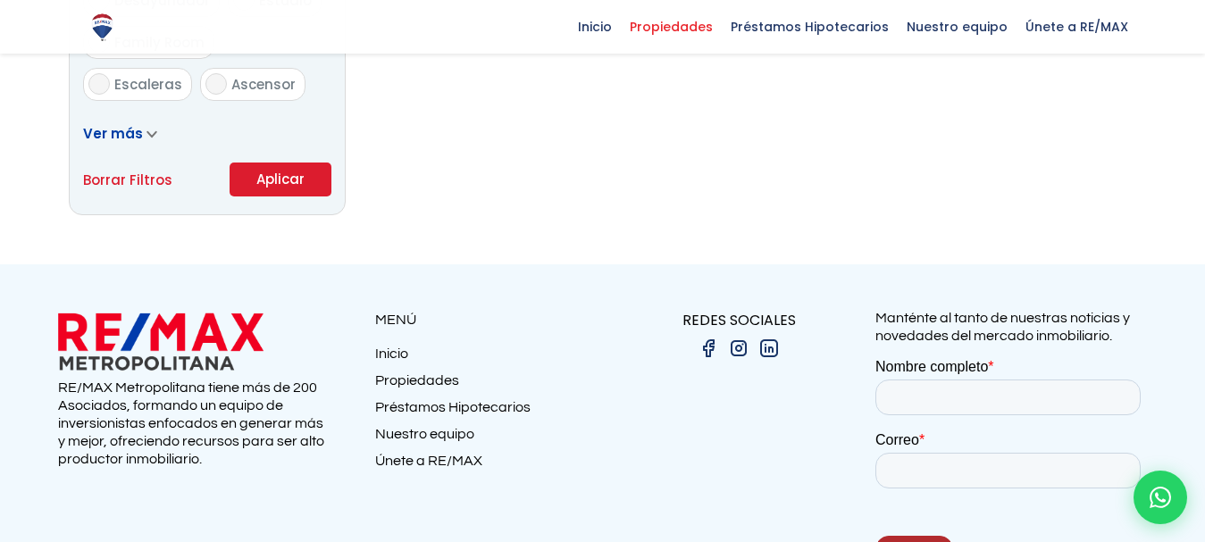
type input "525,000"
click at [316, 196] on button "Aplicar" at bounding box center [280, 180] width 102 height 34
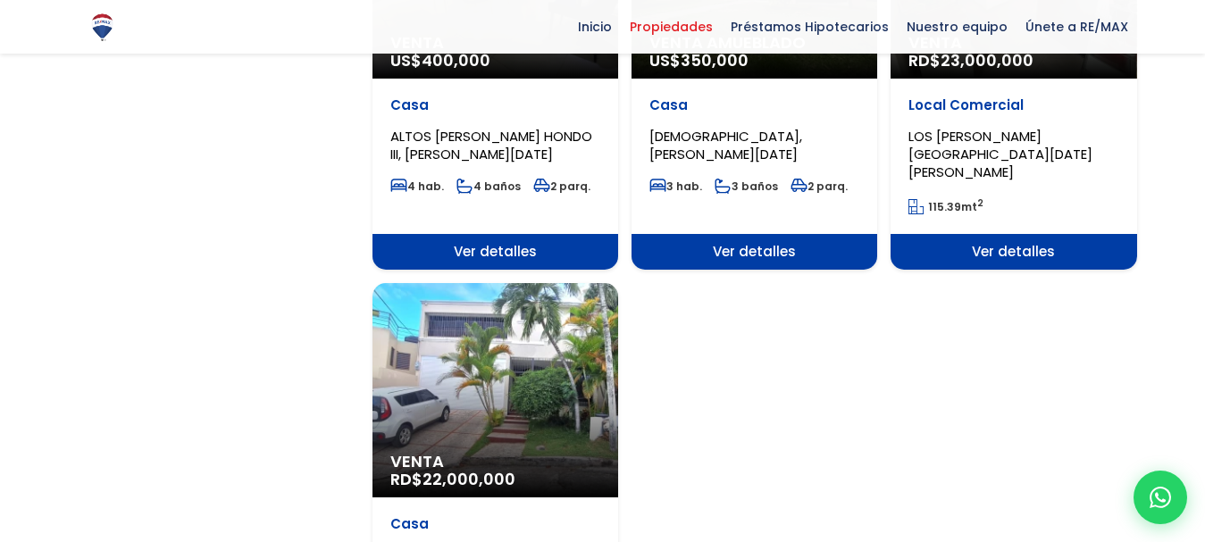
scroll to position [2054, 0]
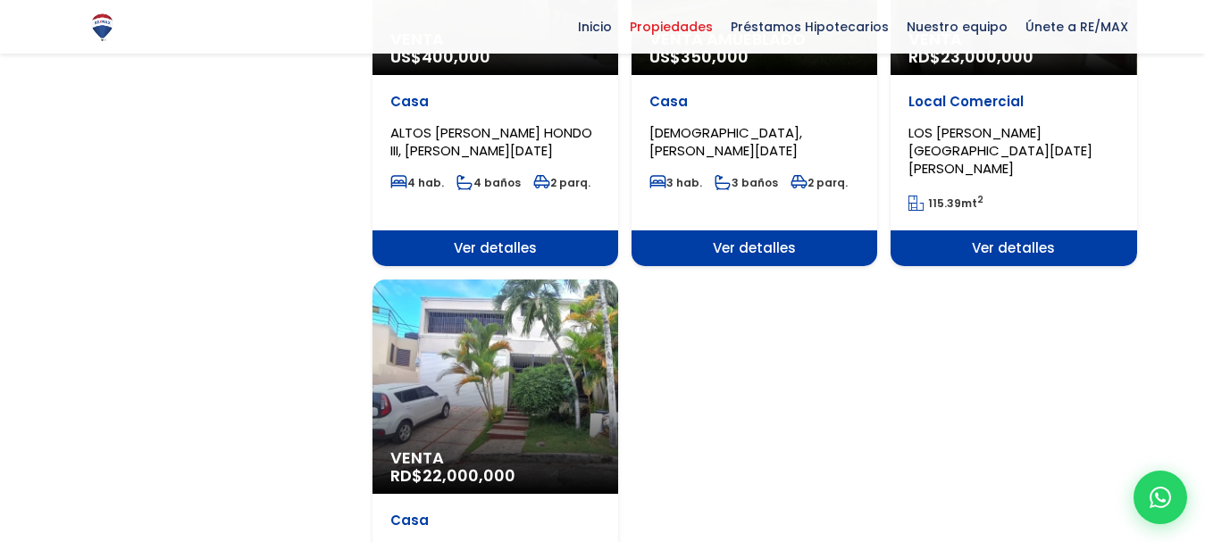
click at [517, 352] on div "Venta RD$ 22,000,000" at bounding box center [495, 386] width 246 height 214
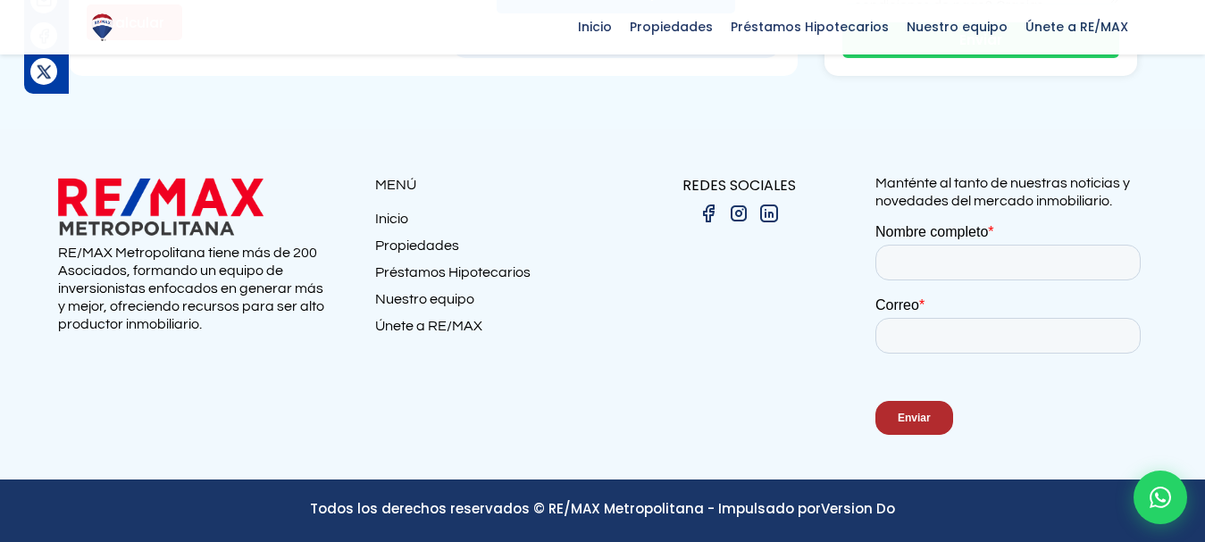
scroll to position [6876, 0]
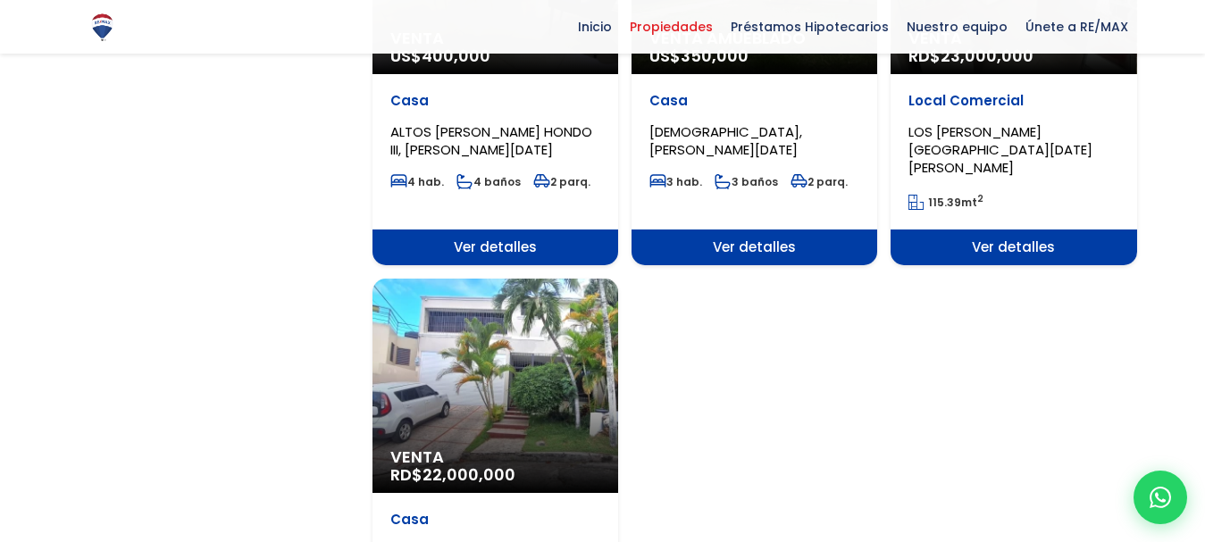
scroll to position [2054, 0]
